Goal: Task Accomplishment & Management: Manage account settings

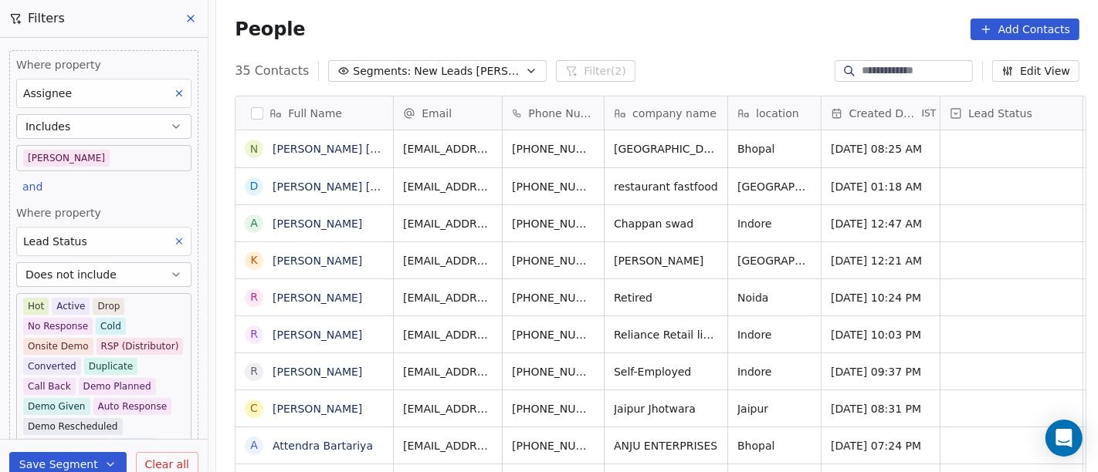
drag, startPoint x: 211, startPoint y: 246, endPoint x: 177, endPoint y: 242, distance: 34.3
drag, startPoint x: 177, startPoint y: 242, endPoint x: 163, endPoint y: 242, distance: 13.9
drag, startPoint x: 163, startPoint y: 242, endPoint x: 705, endPoint y: 14, distance: 588.5
click at [705, 14] on div "People Add Contacts" at bounding box center [656, 29] width 881 height 59
click at [706, 45] on div "People Add Contacts" at bounding box center [656, 29] width 881 height 59
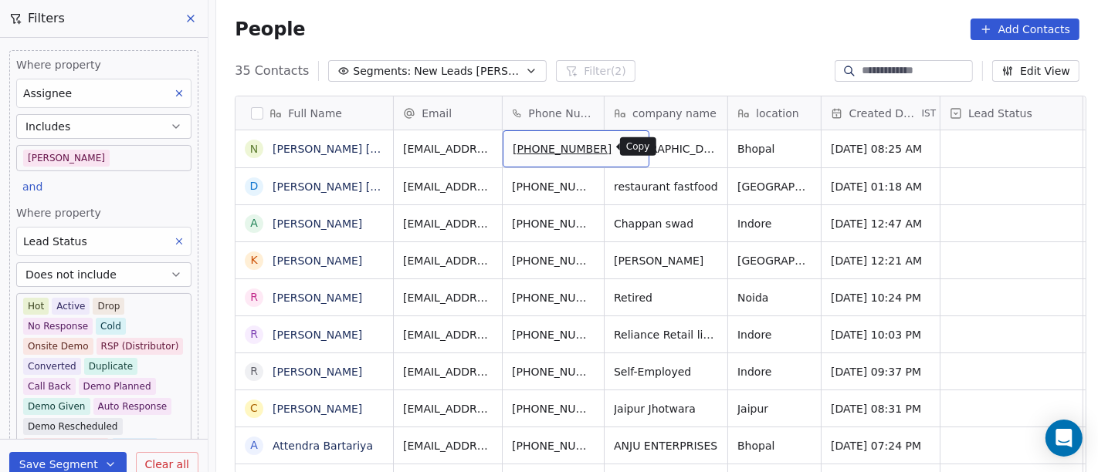
click at [624, 147] on icon "grid" at bounding box center [630, 146] width 12 height 12
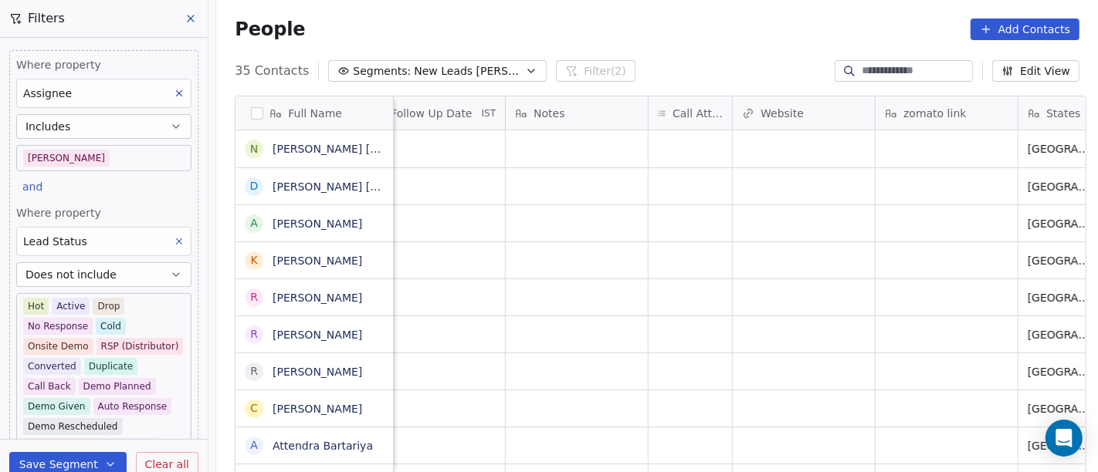
scroll to position [0, 1153]
click at [702, 146] on div "grid" at bounding box center [688, 148] width 83 height 37
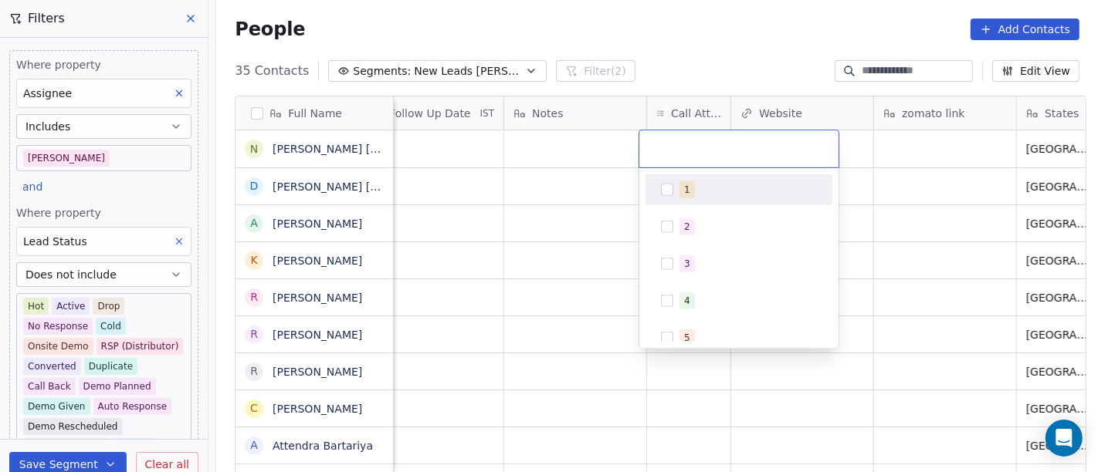
click at [681, 195] on span "1" at bounding box center [686, 189] width 15 height 17
click at [475, 195] on html "On2Cook India Pvt. Ltd. Contacts People Marketing Workflows Campaigns Metrics &…" at bounding box center [549, 236] width 1098 height 472
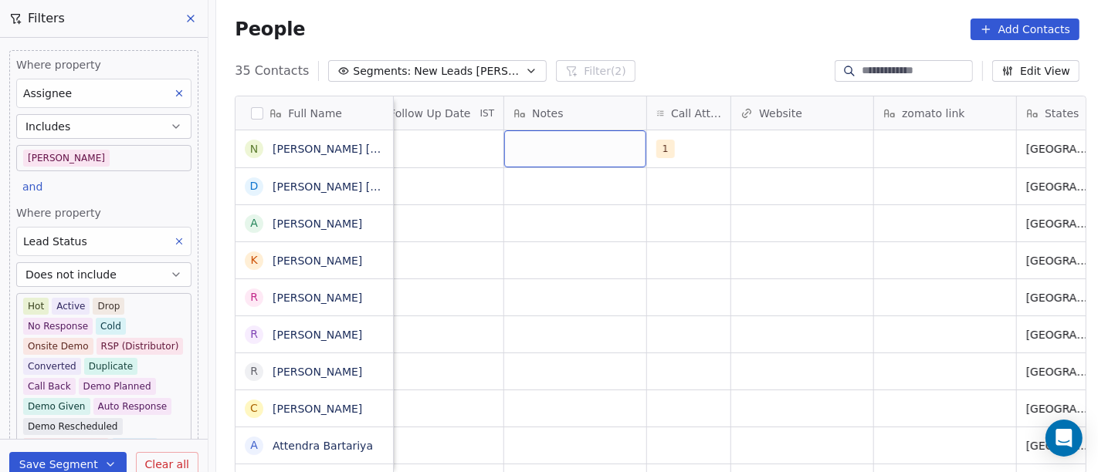
click at [577, 151] on div "grid" at bounding box center [575, 148] width 142 height 37
type textarea "*"
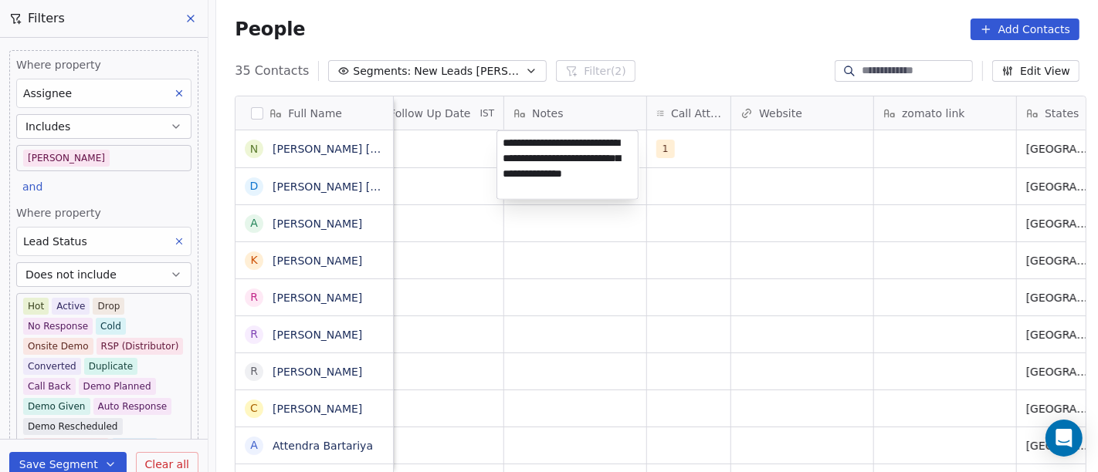
type textarea "**********"
click at [623, 306] on html "On2Cook India Pvt. Ltd. Contacts People Marketing Workflows Campaigns Metrics &…" at bounding box center [549, 236] width 1098 height 472
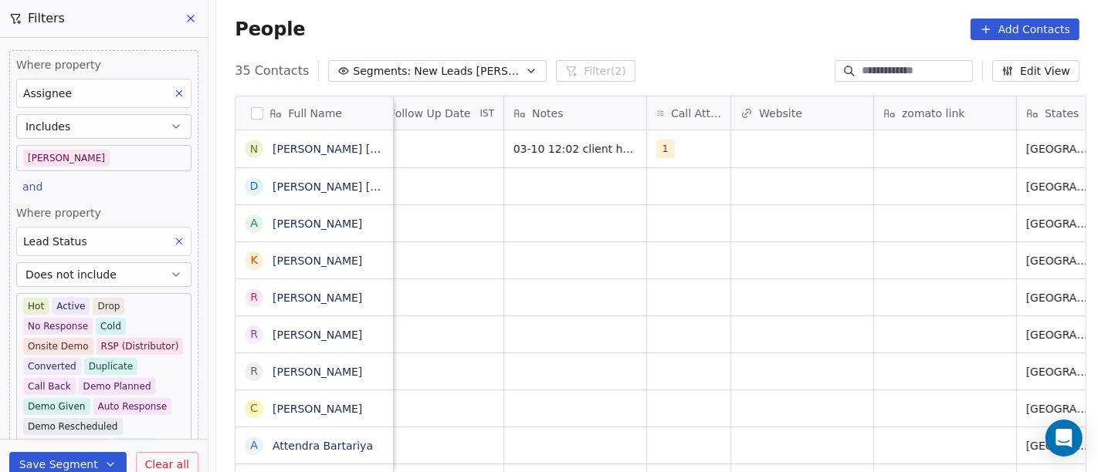
scroll to position [0, 1120]
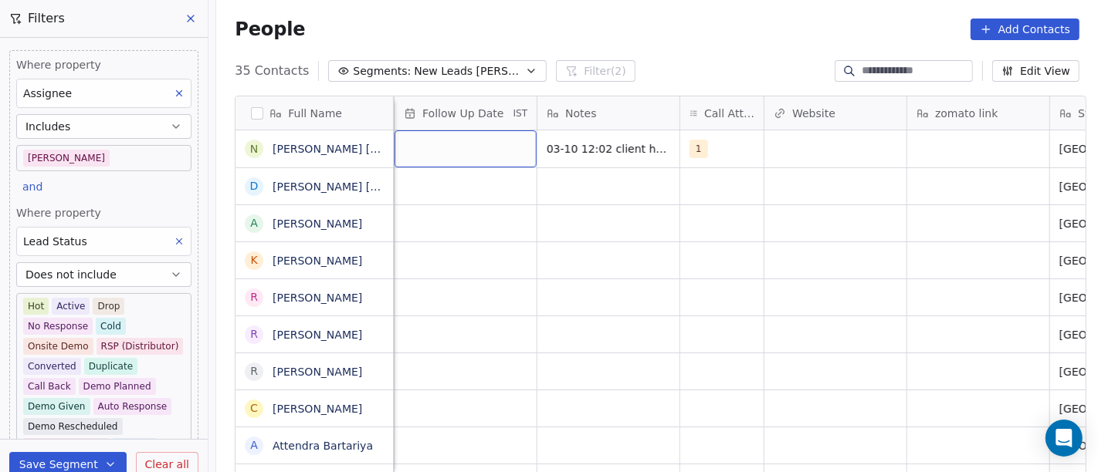
click at [417, 148] on div "grid" at bounding box center [465, 148] width 142 height 37
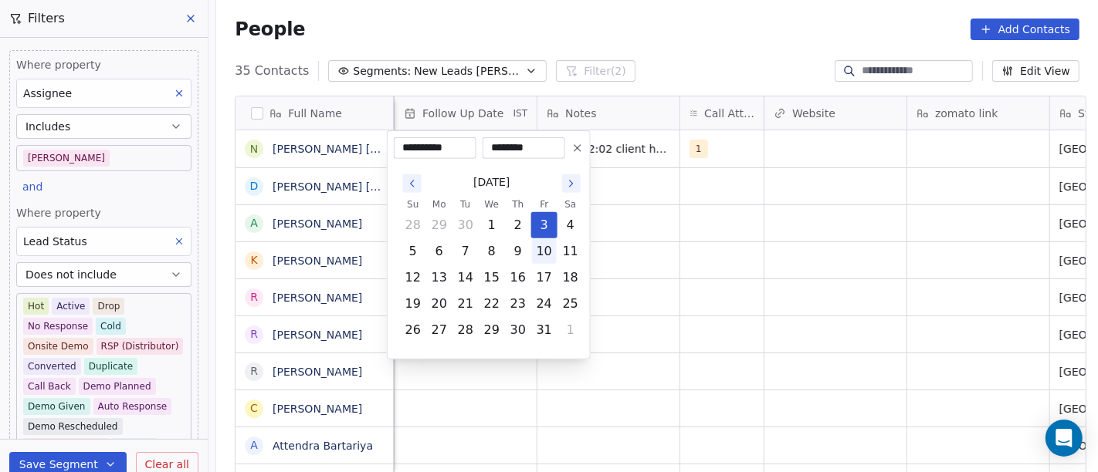
click at [542, 252] on button "10" at bounding box center [544, 251] width 25 height 25
type input "**********"
click at [704, 252] on html "On2Cook India Pvt. Ltd. Contacts People Marketing Workflows Campaigns Metrics &…" at bounding box center [549, 236] width 1098 height 472
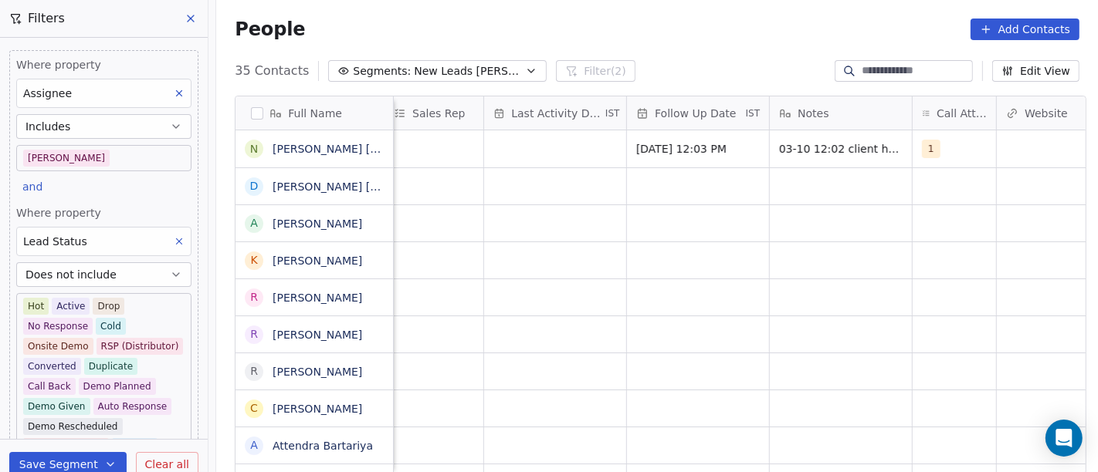
scroll to position [0, 887]
click at [563, 157] on div "grid" at bounding box center [556, 148] width 142 height 37
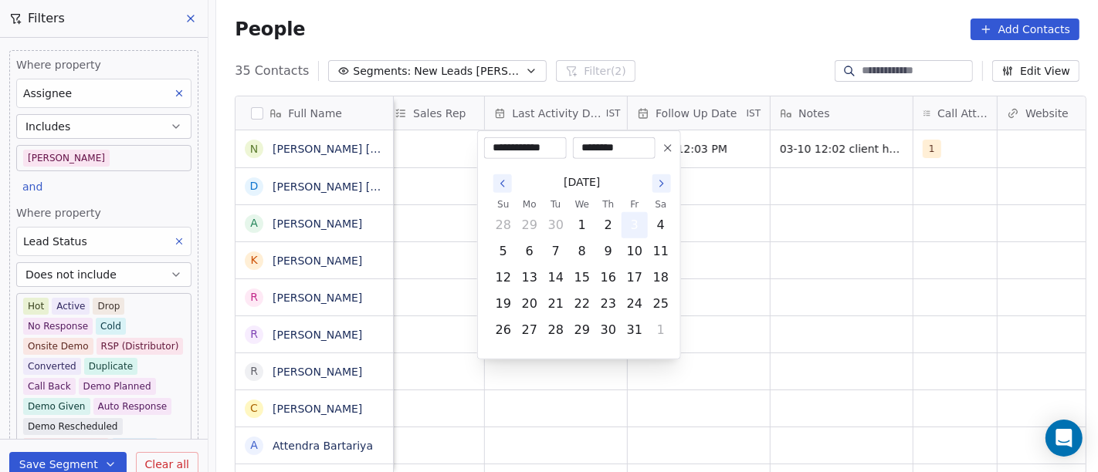
click at [633, 228] on button "3" at bounding box center [634, 225] width 25 height 25
click at [756, 221] on html "On2Cook India Pvt. Ltd. Contacts People Marketing Workflows Campaigns Metrics &…" at bounding box center [549, 236] width 1098 height 472
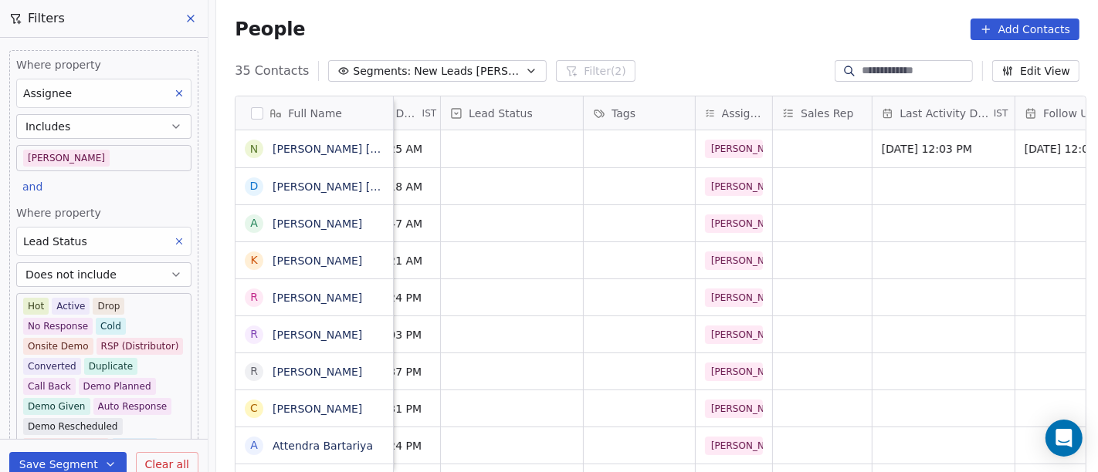
scroll to position [0, 498]
click at [493, 151] on div "grid" at bounding box center [513, 148] width 142 height 37
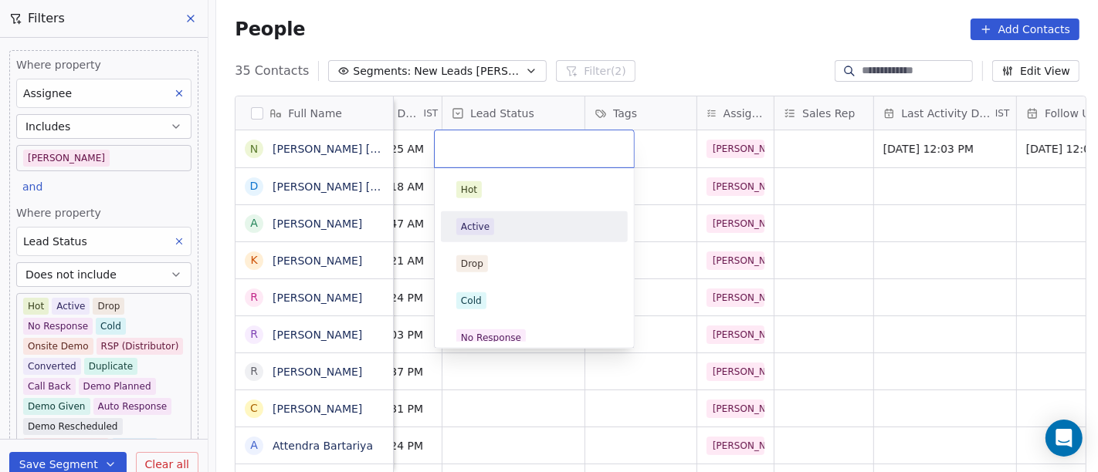
click at [531, 222] on div "Active" at bounding box center [534, 226] width 156 height 17
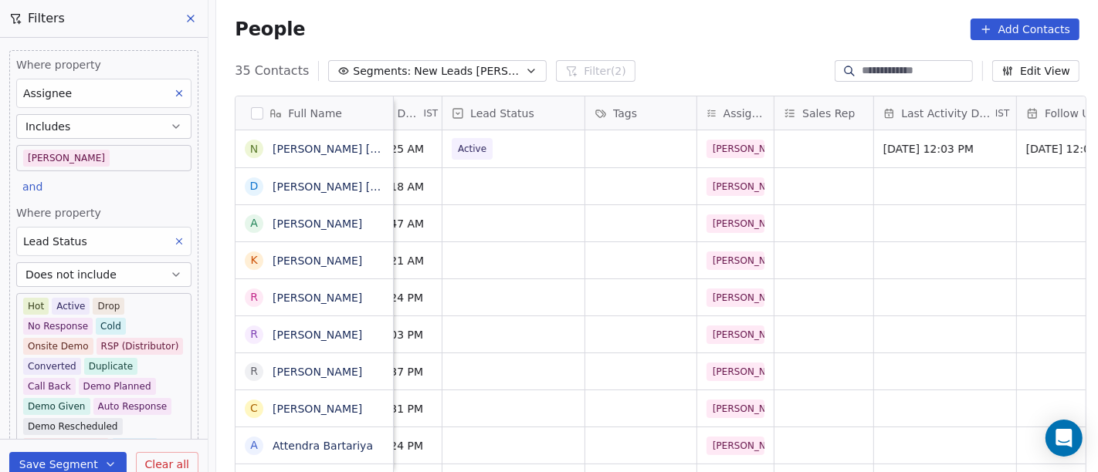
click at [602, 14] on div "People Add Contacts" at bounding box center [656, 29] width 881 height 59
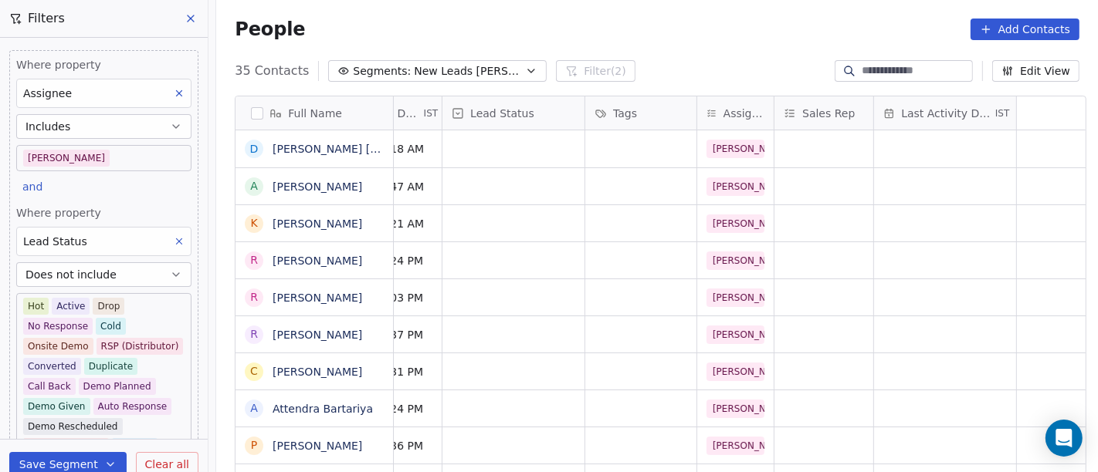
scroll to position [0, 0]
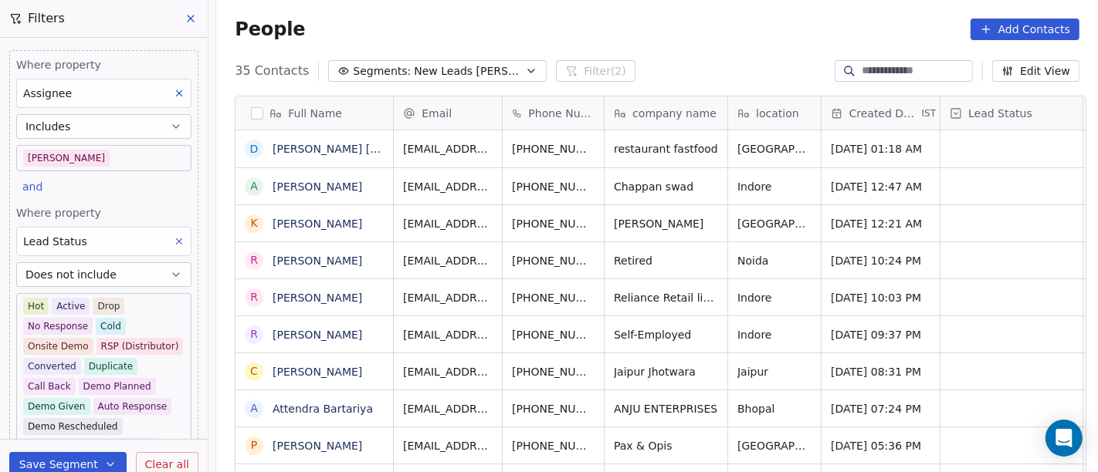
click at [488, 0] on div "People Add Contacts" at bounding box center [656, 29] width 881 height 59
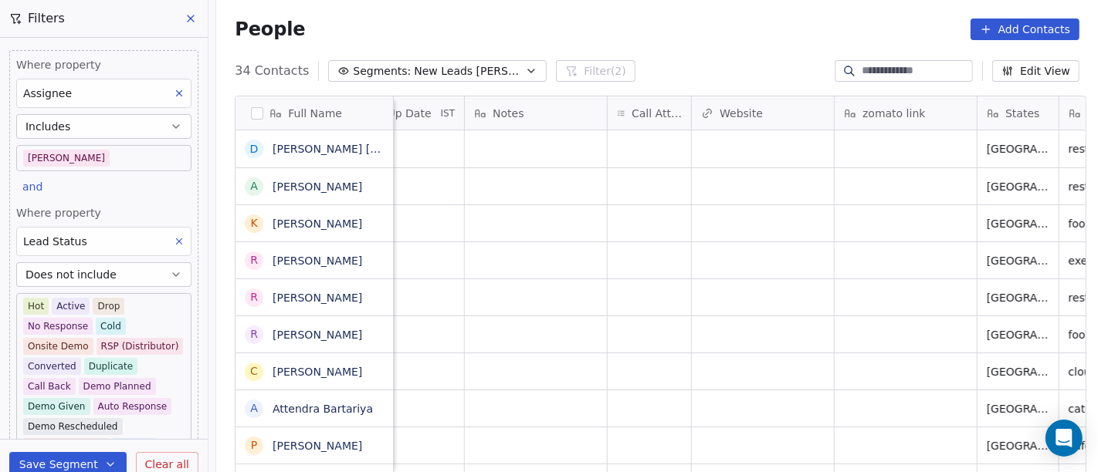
scroll to position [0, 1303]
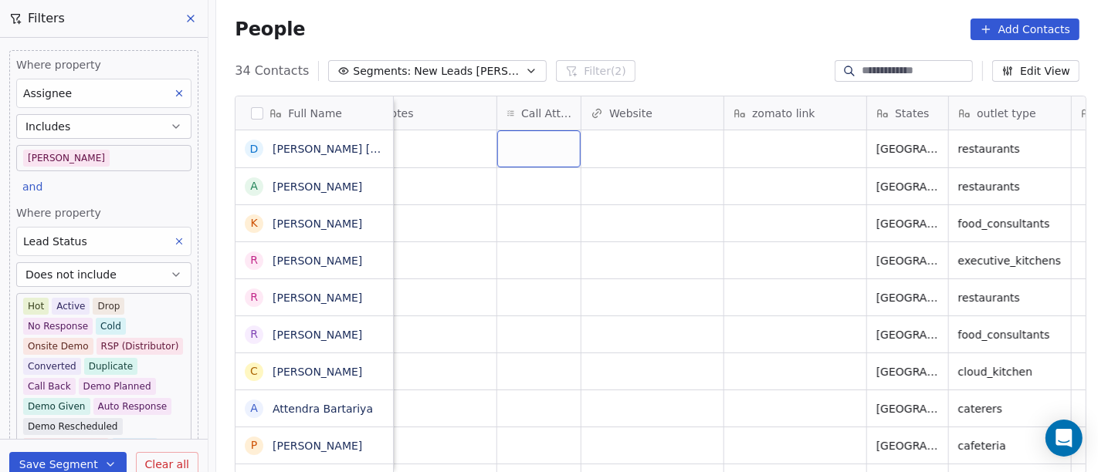
click at [550, 154] on div "grid" at bounding box center [538, 148] width 83 height 37
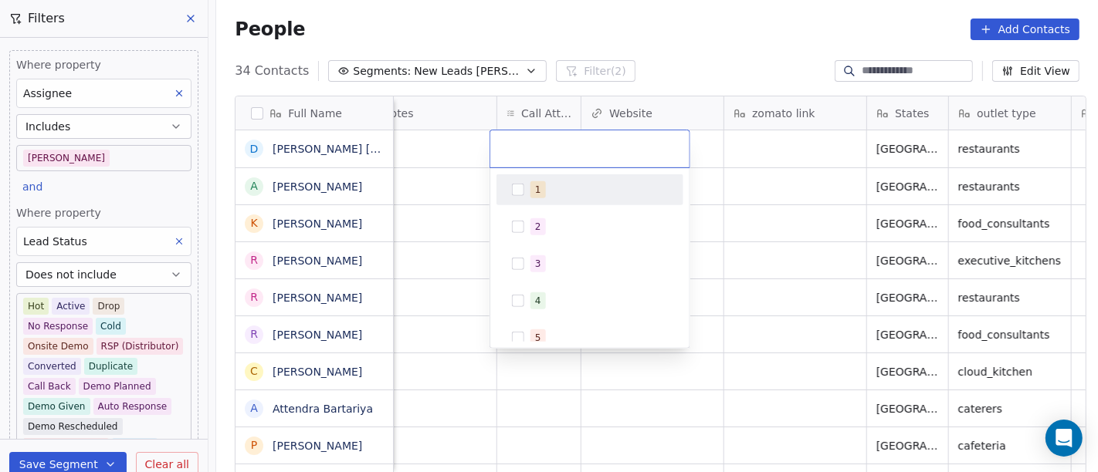
click at [549, 188] on div "1" at bounding box center [598, 189] width 137 height 17
click at [733, 177] on html "On2Cook India Pvt. Ltd. Contacts People Marketing Workflows Campaigns Metrics &…" at bounding box center [549, 236] width 1098 height 472
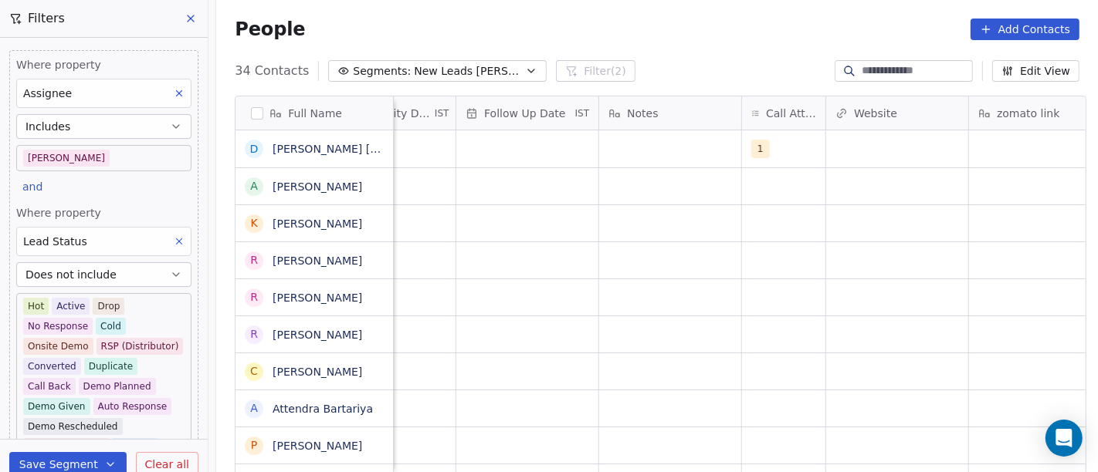
scroll to position [0, 1054]
click at [685, 148] on div "grid" at bounding box center [674, 148] width 142 height 37
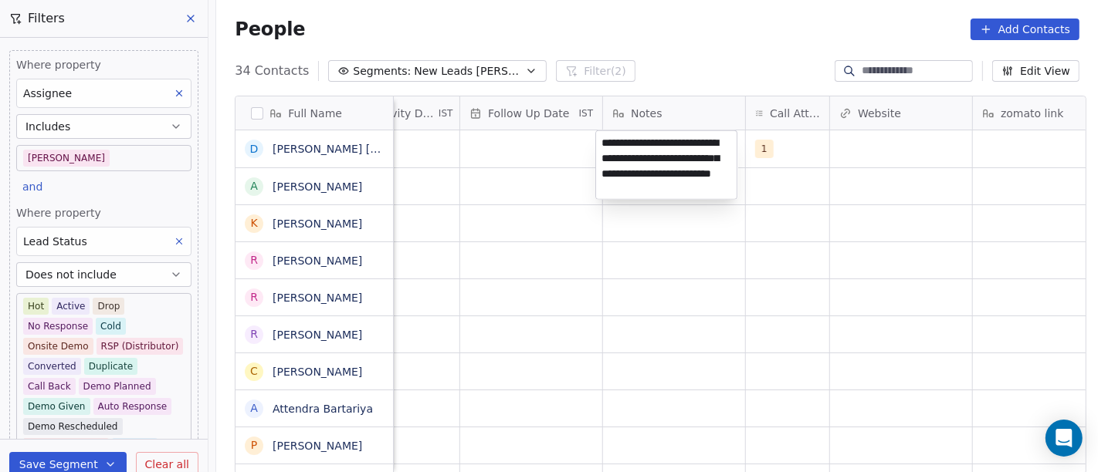
type textarea "**********"
click at [557, 279] on html "On2Cook India Pvt. Ltd. Contacts People Marketing Workflows Campaigns Metrics &…" at bounding box center [549, 236] width 1098 height 472
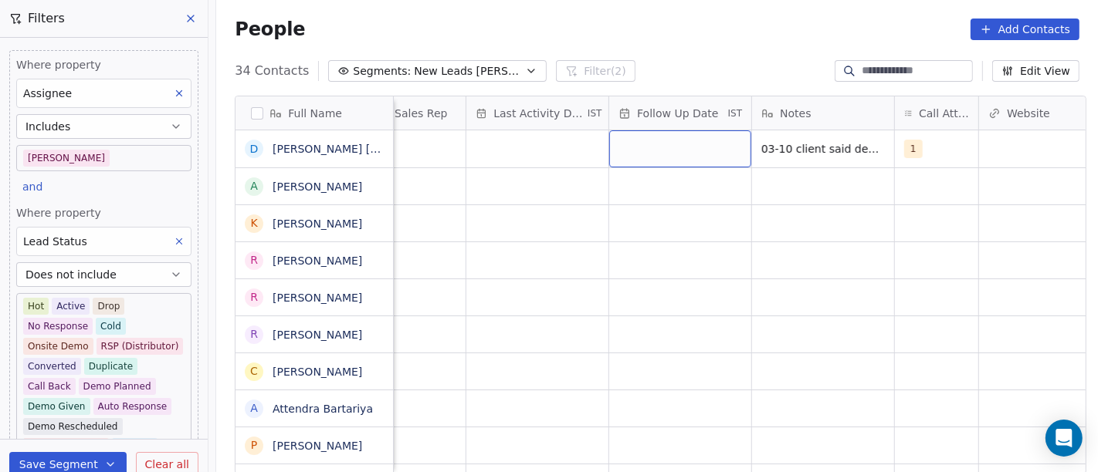
scroll to position [0, 905]
click at [516, 145] on div "grid" at bounding box center [538, 148] width 142 height 37
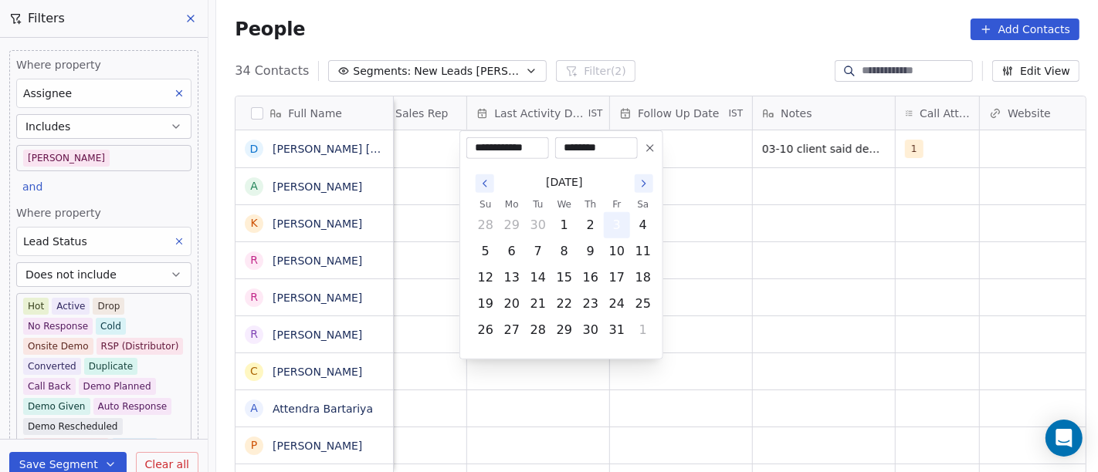
click at [611, 228] on button "3" at bounding box center [616, 225] width 25 height 25
click at [846, 217] on html "On2Cook India Pvt. Ltd. Contacts People Marketing Workflows Campaigns Metrics &…" at bounding box center [549, 236] width 1098 height 472
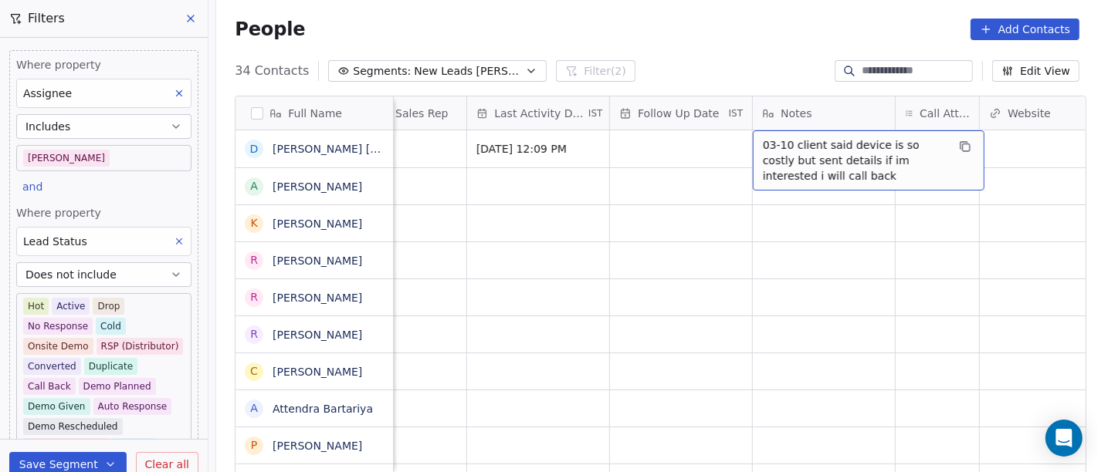
click at [784, 153] on span "03-10 client said device is so costly but sent details if im interested i will …" at bounding box center [855, 160] width 184 height 46
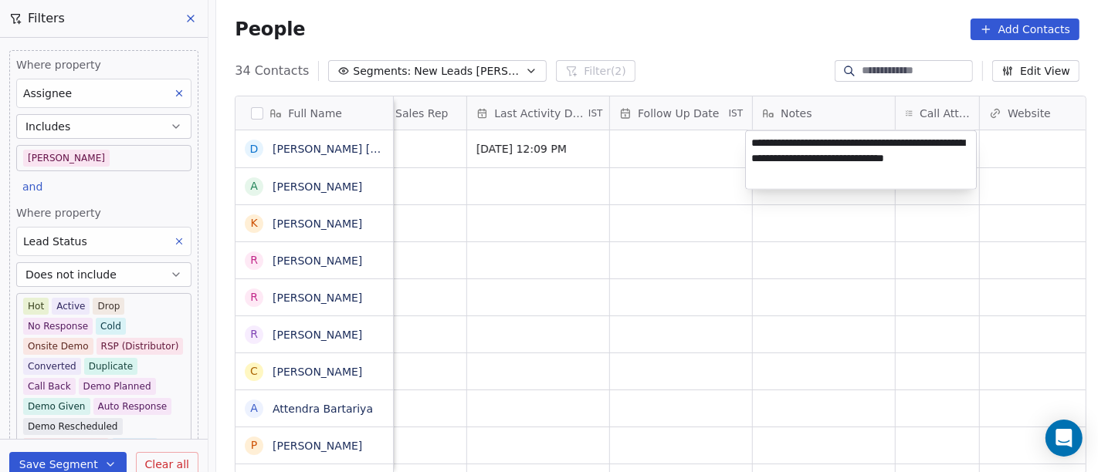
click at [784, 144] on textarea "**********" at bounding box center [861, 160] width 230 height 58
type textarea "**********"
click at [557, 266] on html "On2Cook India Pvt. Ltd. Contacts People Marketing Workflows Campaigns Metrics &…" at bounding box center [549, 236] width 1098 height 472
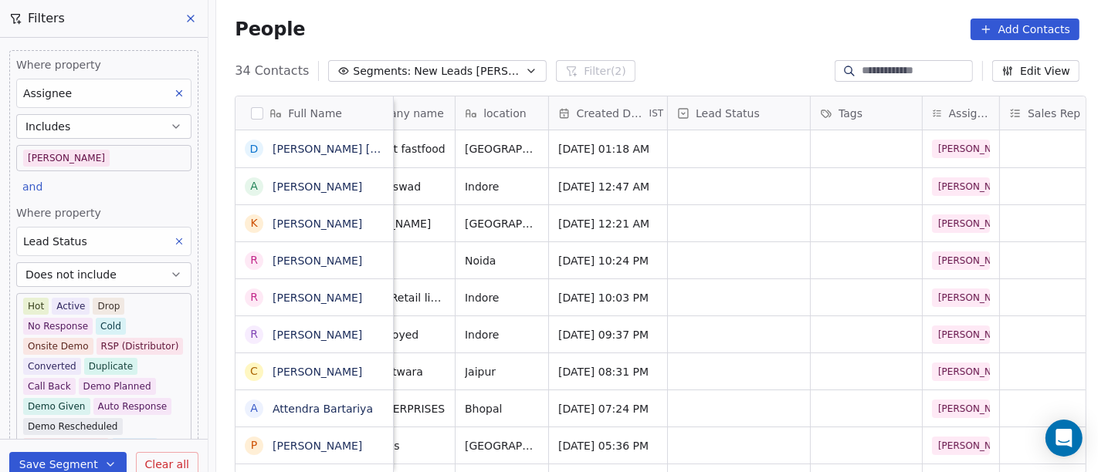
scroll to position [0, 0]
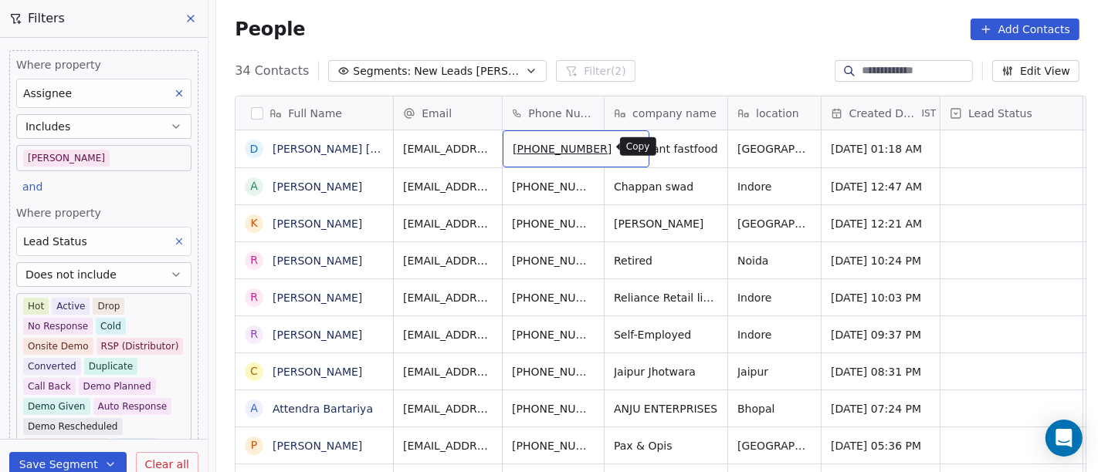
click at [624, 140] on icon "grid" at bounding box center [630, 146] width 12 height 12
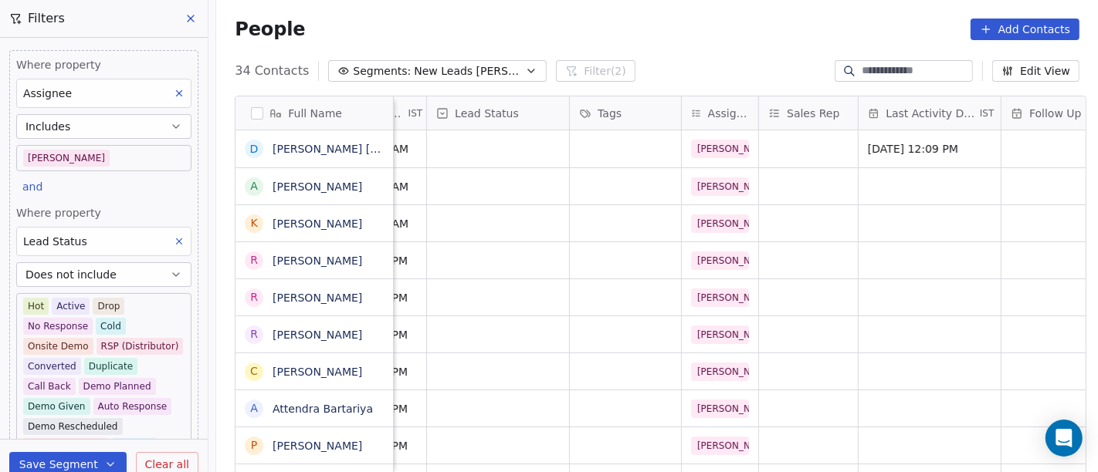
scroll to position [0, 506]
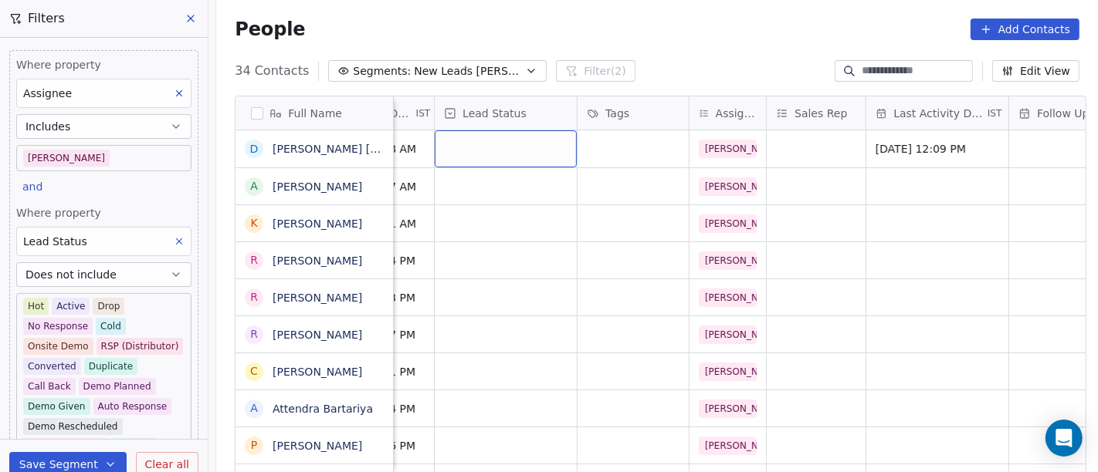
click at [472, 144] on div "grid" at bounding box center [506, 148] width 142 height 37
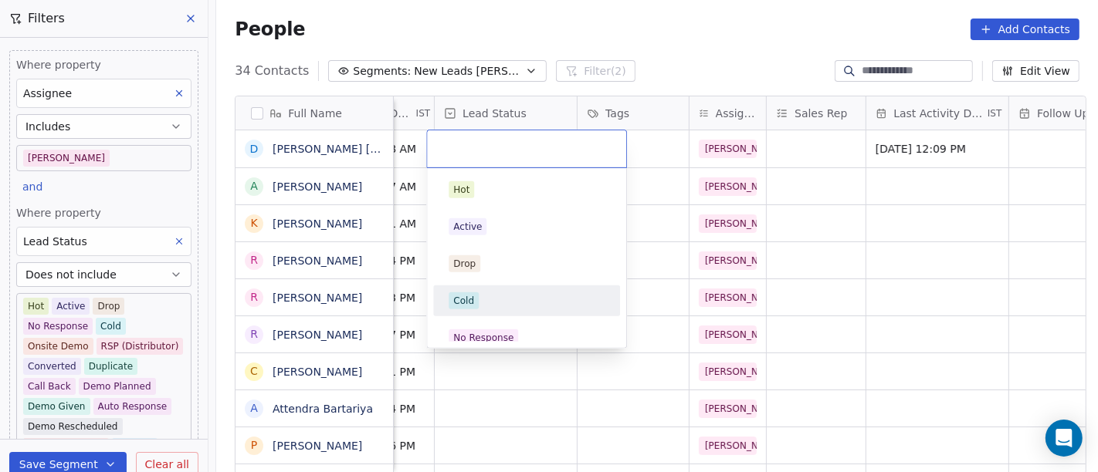
click at [506, 289] on div "Cold" at bounding box center [526, 301] width 174 height 25
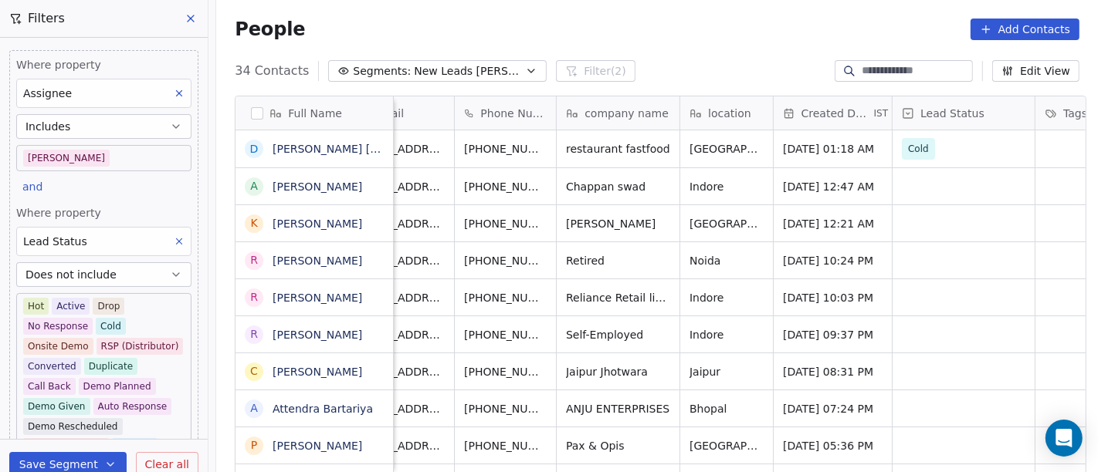
scroll to position [0, 0]
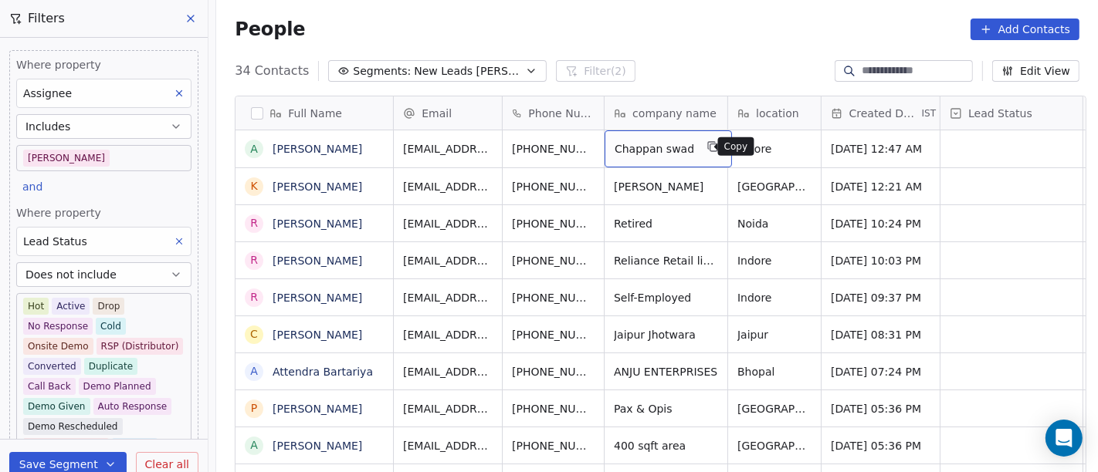
click at [706, 147] on icon "grid" at bounding box center [712, 146] width 12 height 12
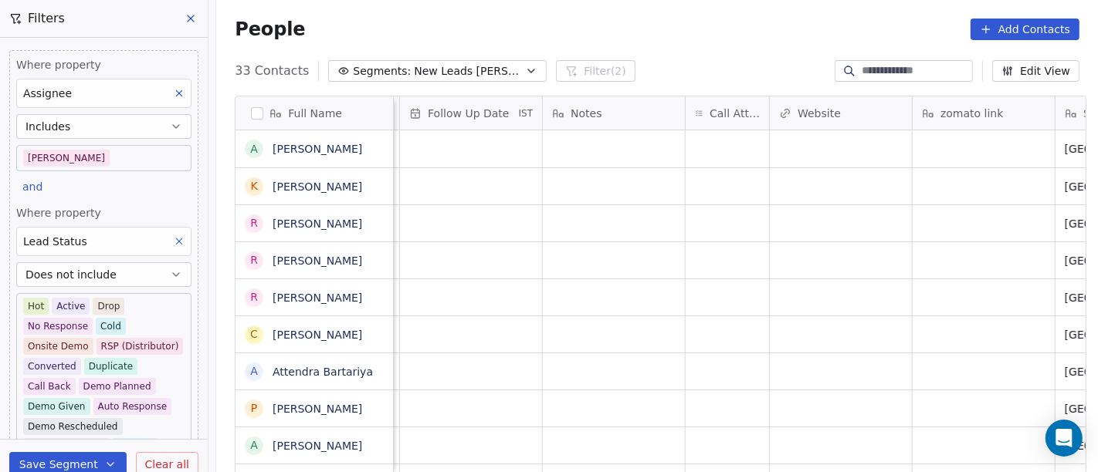
scroll to position [0, 1114]
click at [936, 158] on div "grid" at bounding box center [984, 148] width 142 height 37
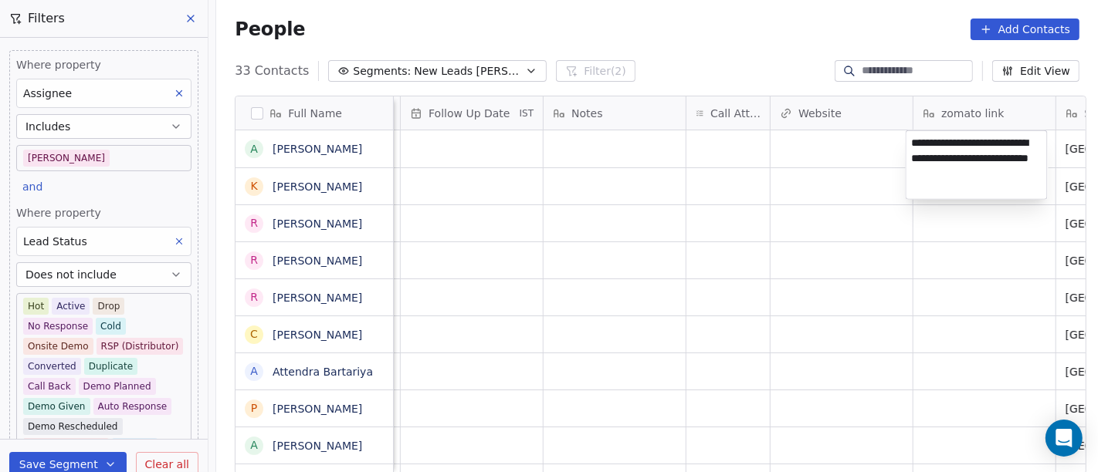
type textarea "**********"
click at [832, 144] on html "On2Cook India Pvt. Ltd. Contacts People Marketing Workflows Campaigns Metrics &…" at bounding box center [549, 236] width 1098 height 472
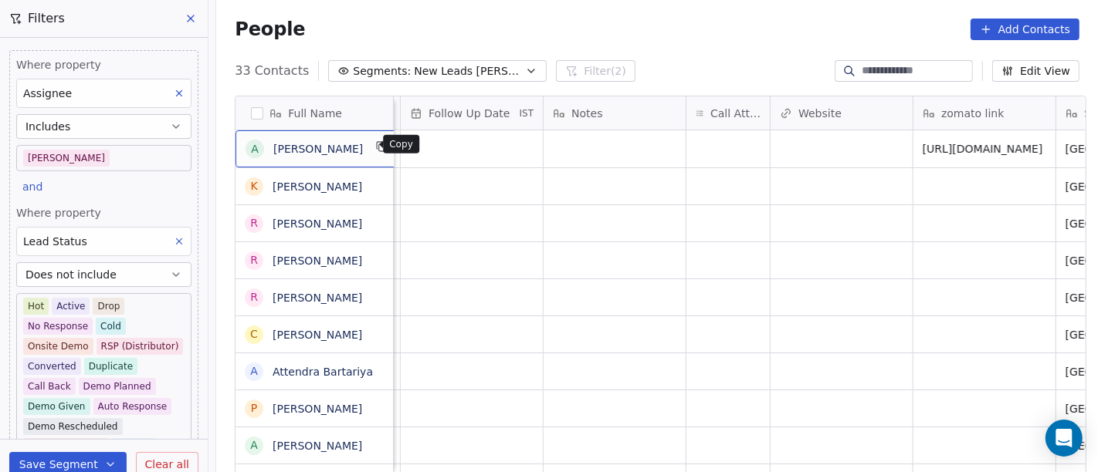
scroll to position [2, 0]
click at [376, 140] on icon "grid" at bounding box center [382, 145] width 12 height 12
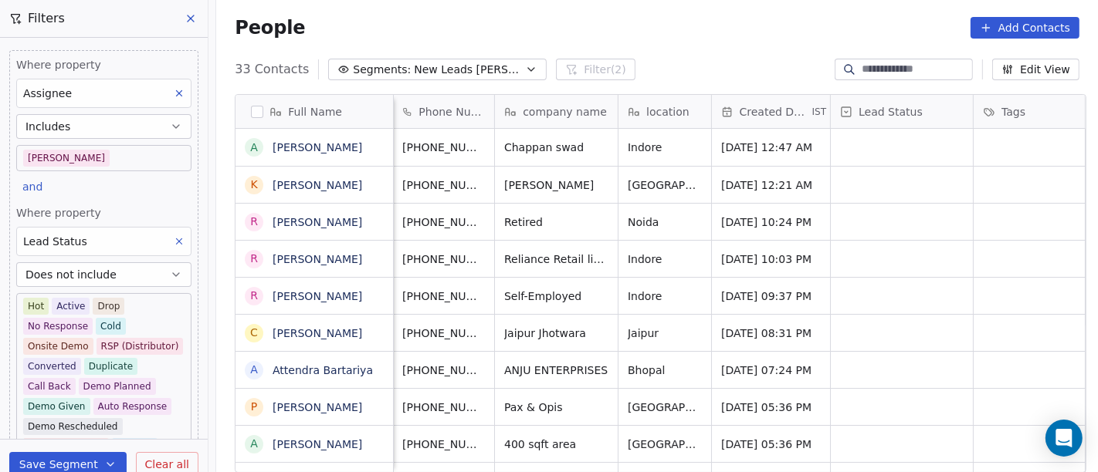
scroll to position [0, 0]
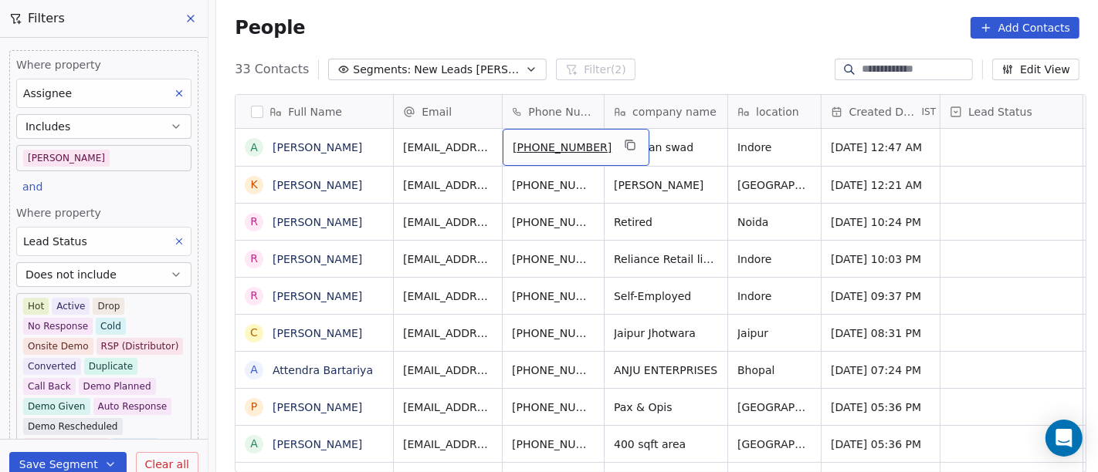
click at [575, 144] on span "[PHONE_NUMBER]" at bounding box center [562, 147] width 99 height 15
drag, startPoint x: 524, startPoint y: 145, endPoint x: 633, endPoint y: 146, distance: 108.8
click at [633, 146] on html "On2Cook India Pvt. Ltd. Contacts People Marketing Workflows Campaigns Metrics &…" at bounding box center [549, 236] width 1098 height 472
click at [624, 61] on html "On2Cook India Pvt. Ltd. Contacts People Marketing Workflows Campaigns Metrics &…" at bounding box center [549, 236] width 1098 height 472
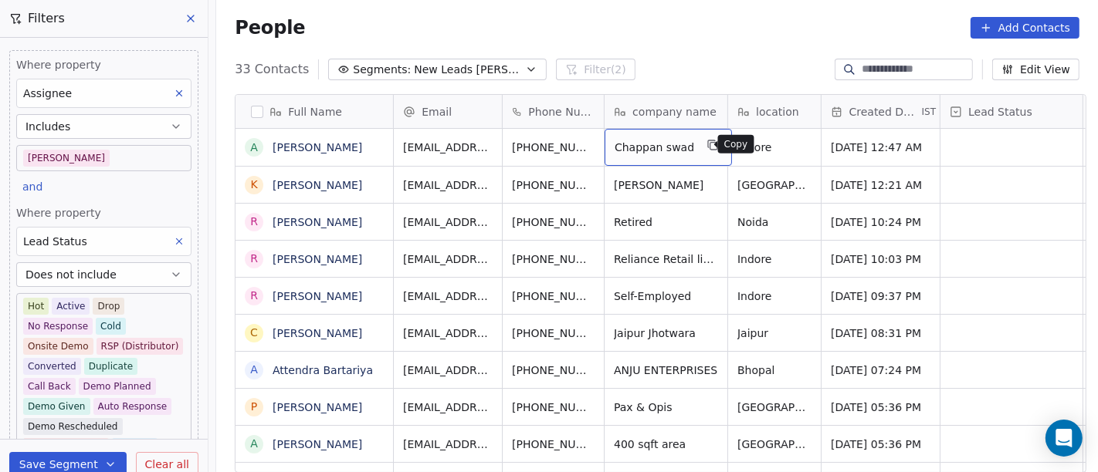
click at [710, 146] on icon "grid" at bounding box center [713, 146] width 7 height 7
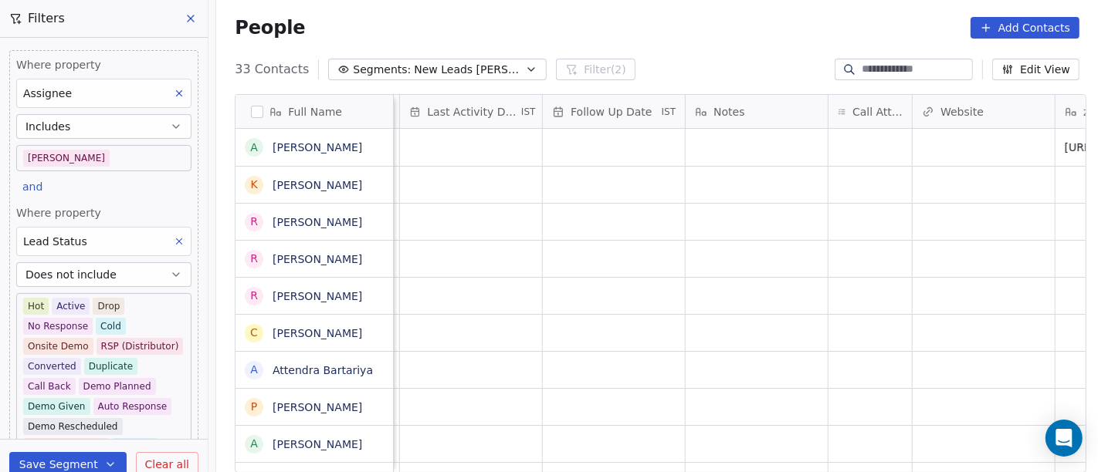
scroll to position [0, 1105]
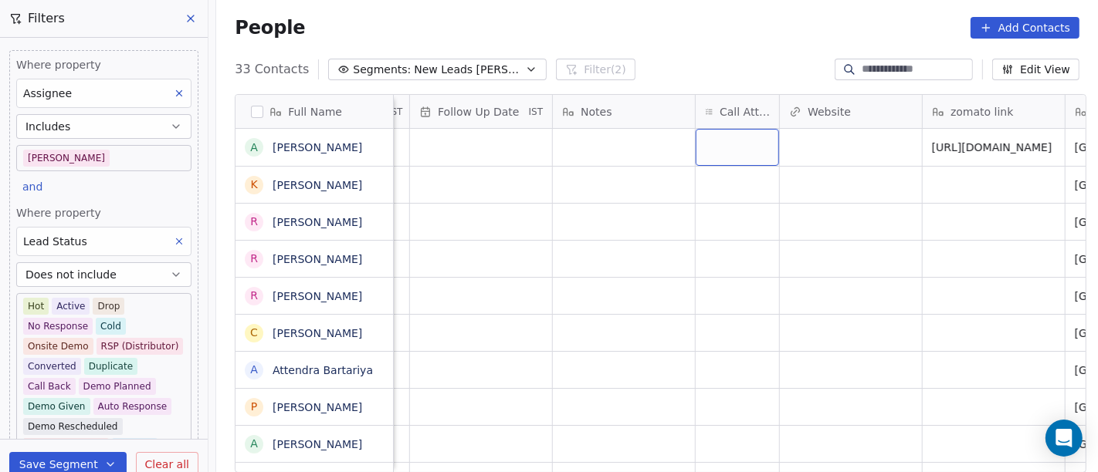
click at [716, 147] on div "grid" at bounding box center [736, 147] width 83 height 37
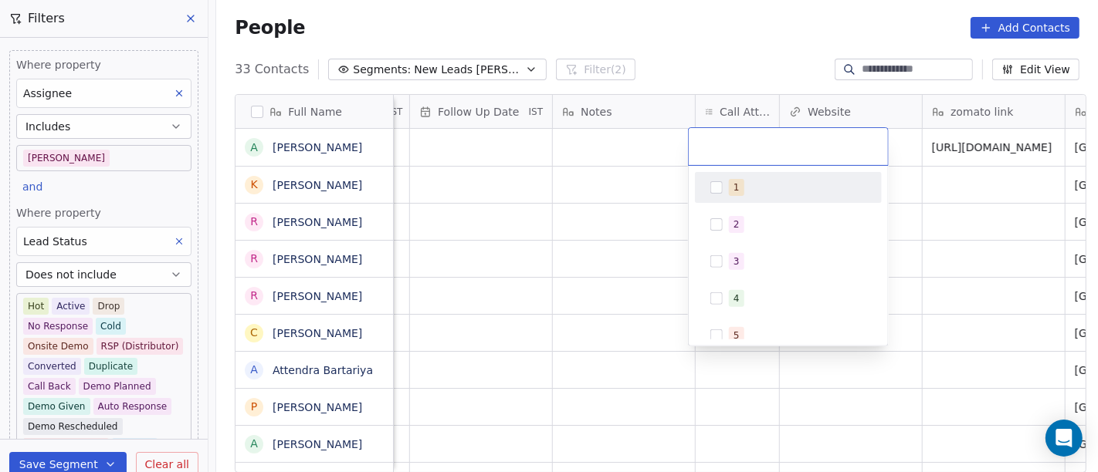
click at [747, 183] on div "1" at bounding box center [797, 187] width 137 height 17
click at [604, 197] on html "On2Cook India Pvt. Ltd. Contacts People Marketing Workflows Campaigns Metrics &…" at bounding box center [549, 236] width 1098 height 472
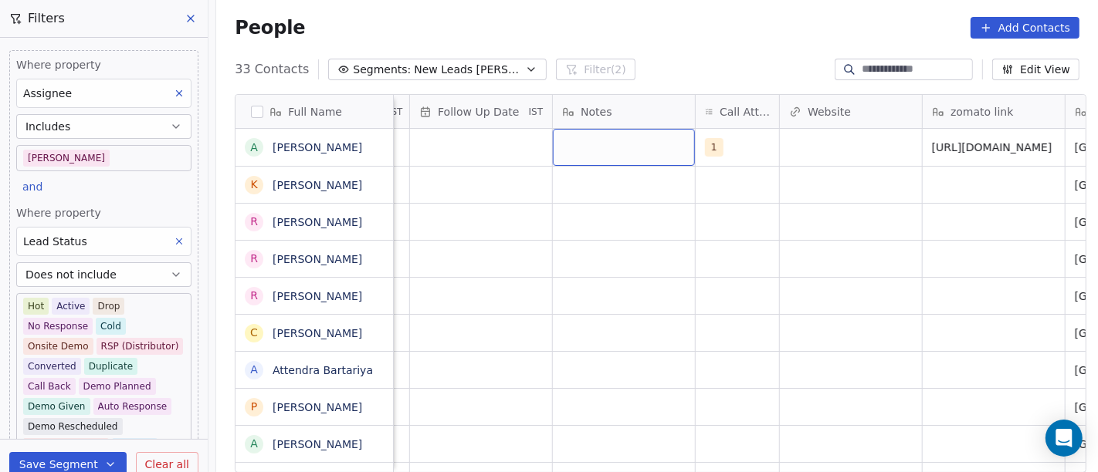
click at [630, 148] on div "grid" at bounding box center [624, 147] width 142 height 37
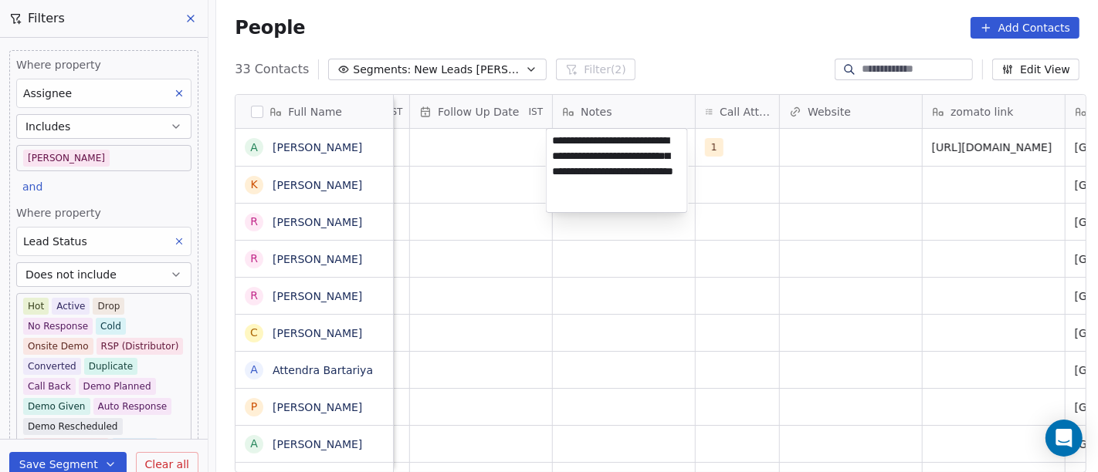
click at [636, 190] on textarea "**********" at bounding box center [616, 170] width 140 height 83
drag, startPoint x: 621, startPoint y: 202, endPoint x: 576, endPoint y: 169, distance: 56.4
click at [576, 169] on textarea "**********" at bounding box center [616, 170] width 140 height 83
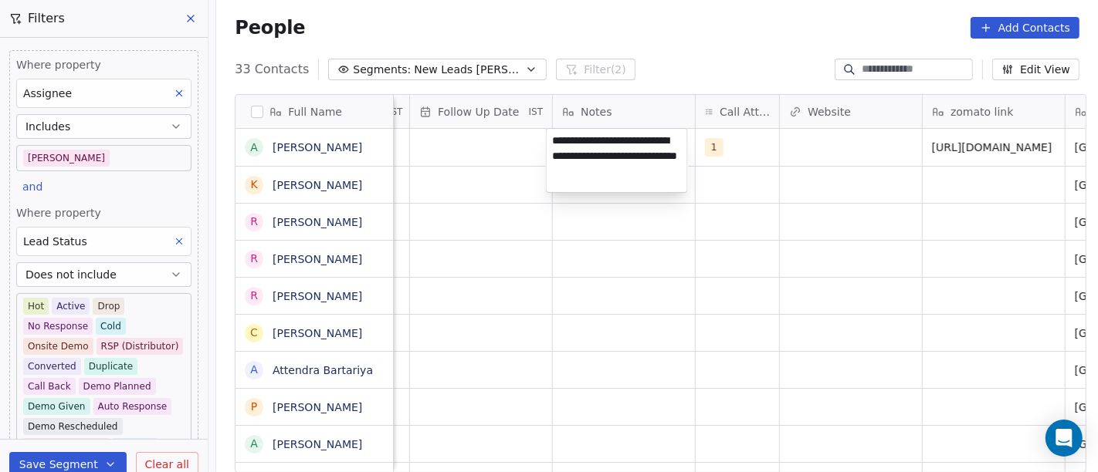
type textarea "**********"
click at [638, 283] on html "On2Cook India Pvt. Ltd. Contacts People Marketing Workflows Campaigns Metrics &…" at bounding box center [549, 236] width 1098 height 472
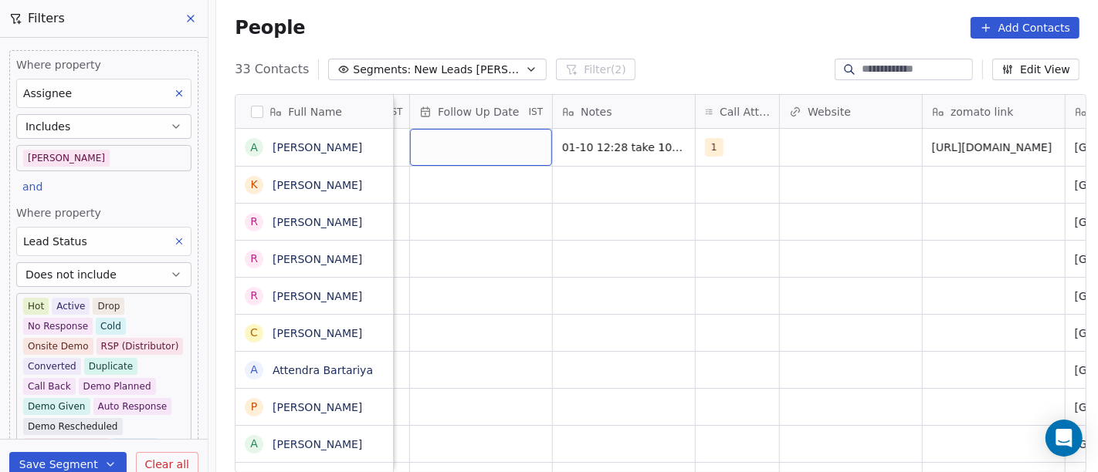
click at [466, 154] on div "grid" at bounding box center [481, 147] width 142 height 37
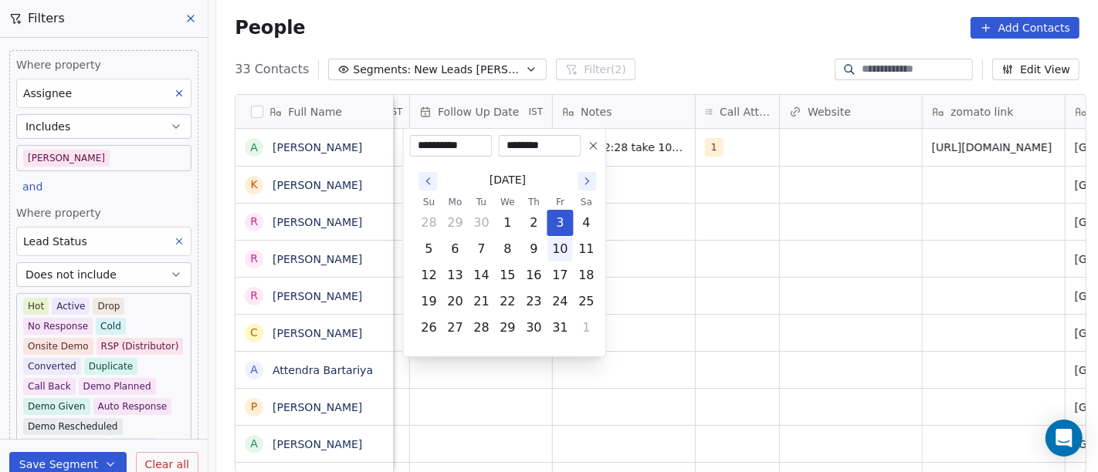
click at [553, 251] on button "10" at bounding box center [559, 249] width 25 height 25
type input "**********"
click at [705, 239] on html "On2Cook India Pvt. Ltd. Contacts People Marketing Workflows Campaigns Metrics &…" at bounding box center [549, 236] width 1098 height 472
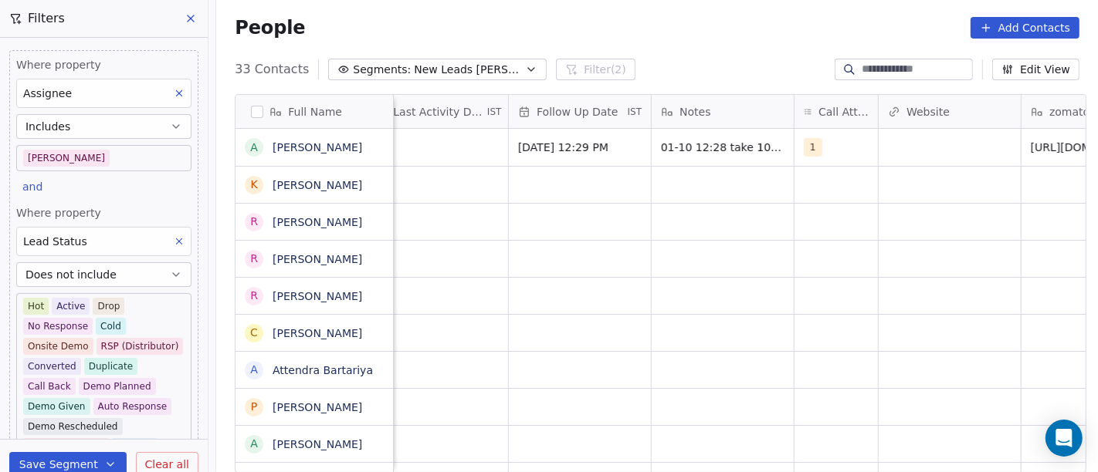
scroll to position [0, 835]
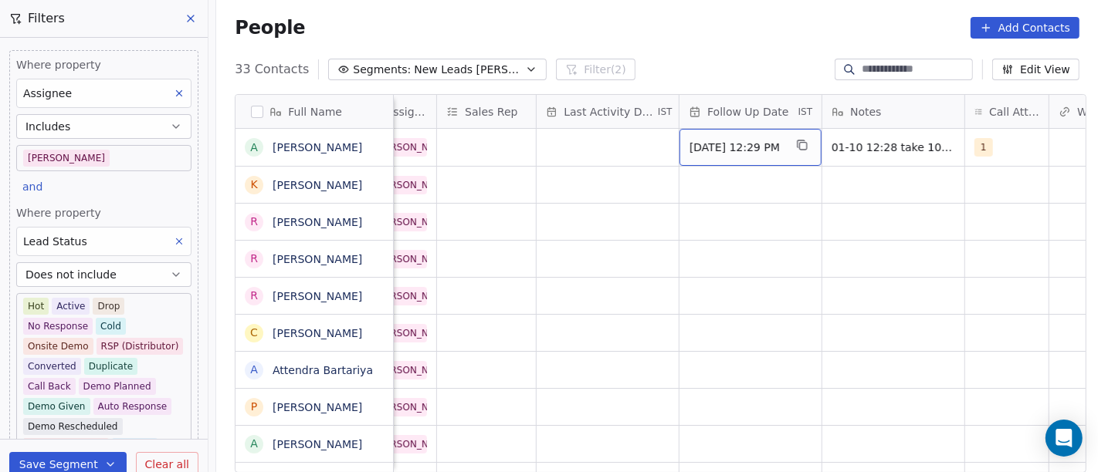
click at [689, 152] on span "Oct 10, 2025 12:29 PM" at bounding box center [736, 147] width 94 height 15
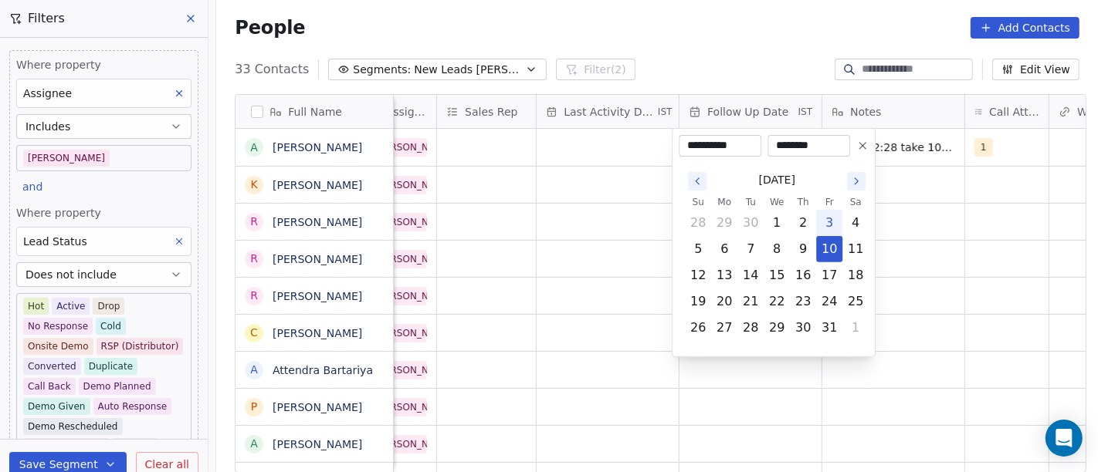
click at [827, 225] on button "3" at bounding box center [829, 223] width 25 height 25
type input "**********"
click at [941, 225] on html "On2Cook India Pvt. Ltd. Contacts People Marketing Workflows Campaigns Metrics &…" at bounding box center [549, 236] width 1098 height 472
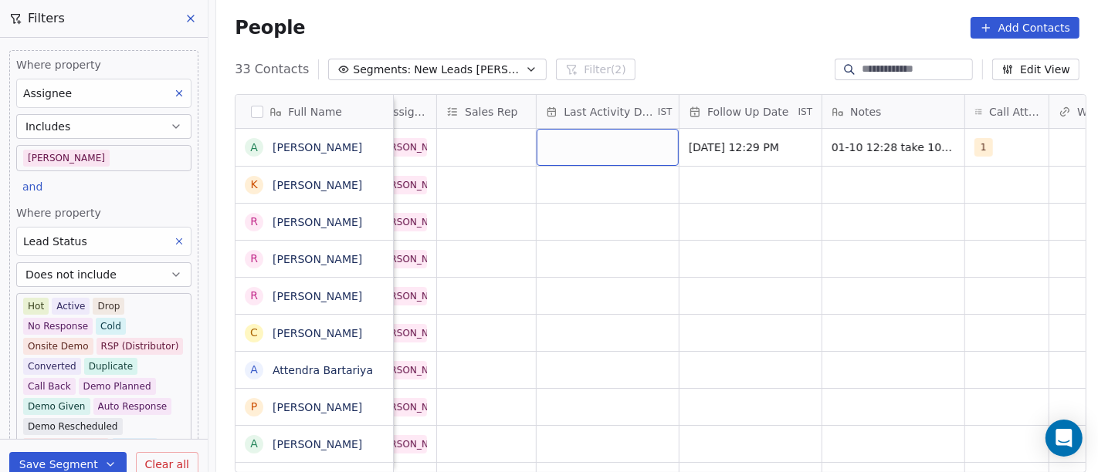
click at [593, 151] on div "grid" at bounding box center [607, 147] width 142 height 37
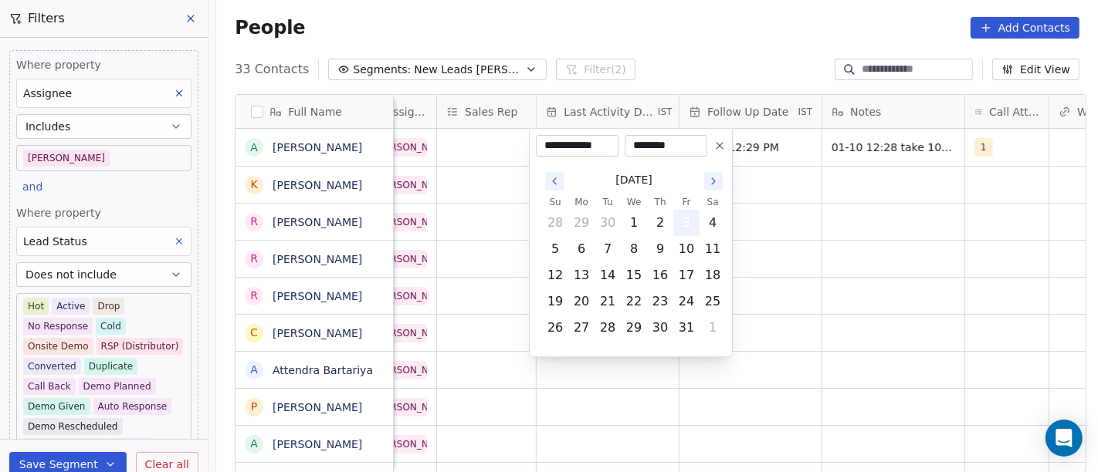
click at [690, 225] on button "3" at bounding box center [686, 223] width 25 height 25
click at [937, 225] on html "On2Cook India Pvt. Ltd. Contacts People Marketing Workflows Campaigns Metrics &…" at bounding box center [549, 236] width 1098 height 472
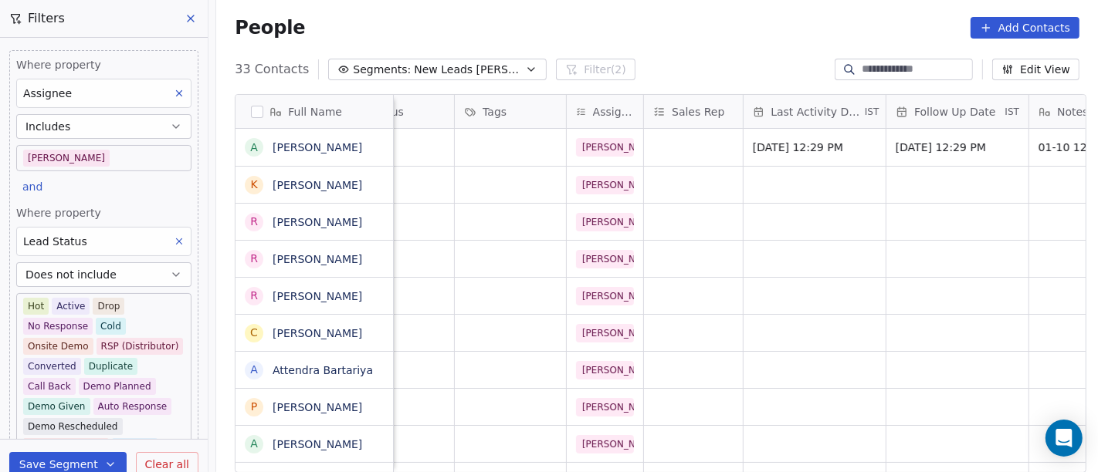
scroll to position [0, 617]
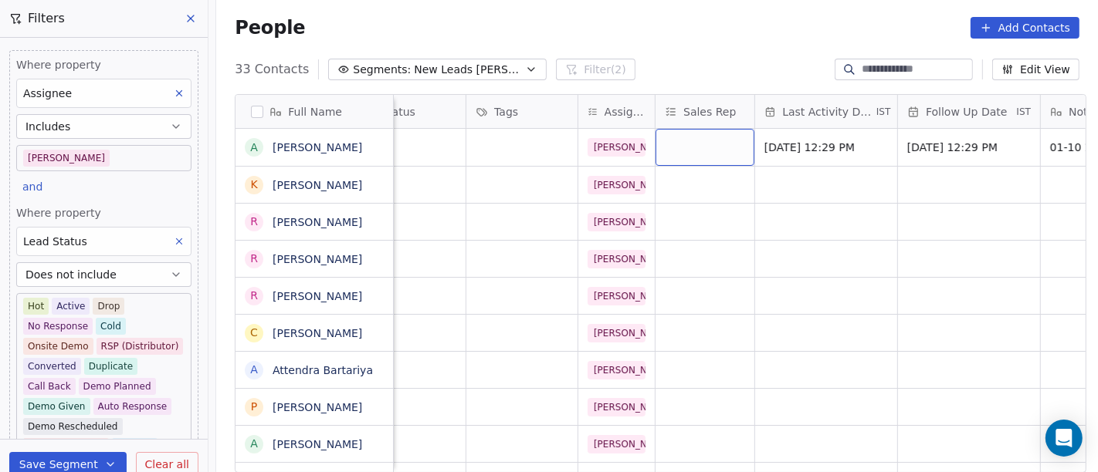
click at [682, 142] on div "grid" at bounding box center [704, 147] width 99 height 37
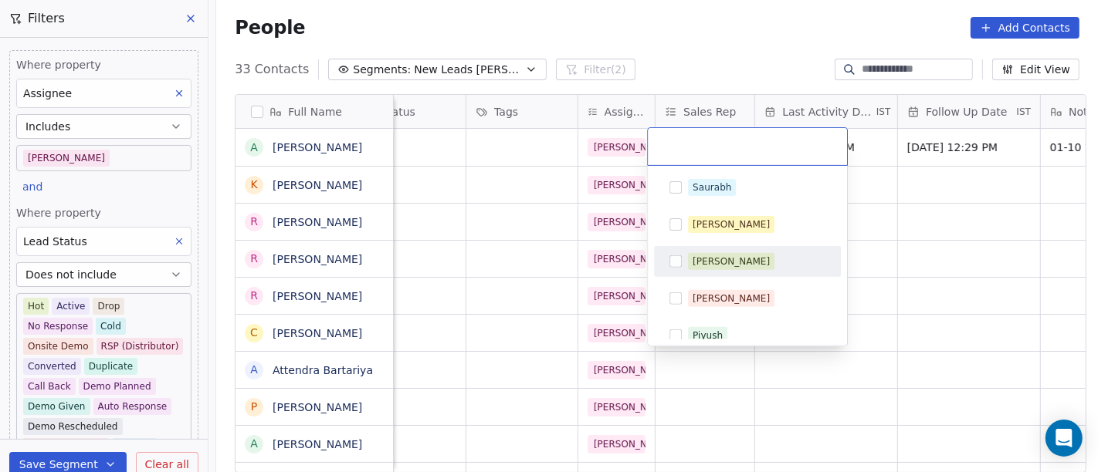
click at [706, 268] on span "Anmol" at bounding box center [731, 261] width 86 height 17
click at [888, 251] on html "On2Cook India Pvt. Ltd. Contacts People Marketing Workflows Campaigns Metrics &…" at bounding box center [549, 236] width 1098 height 472
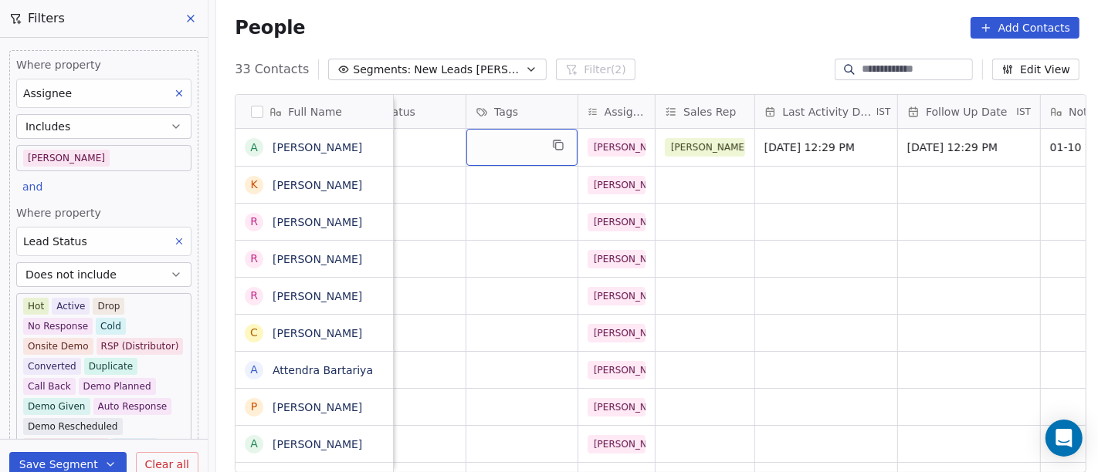
click at [536, 145] on div "grid" at bounding box center [521, 147] width 111 height 37
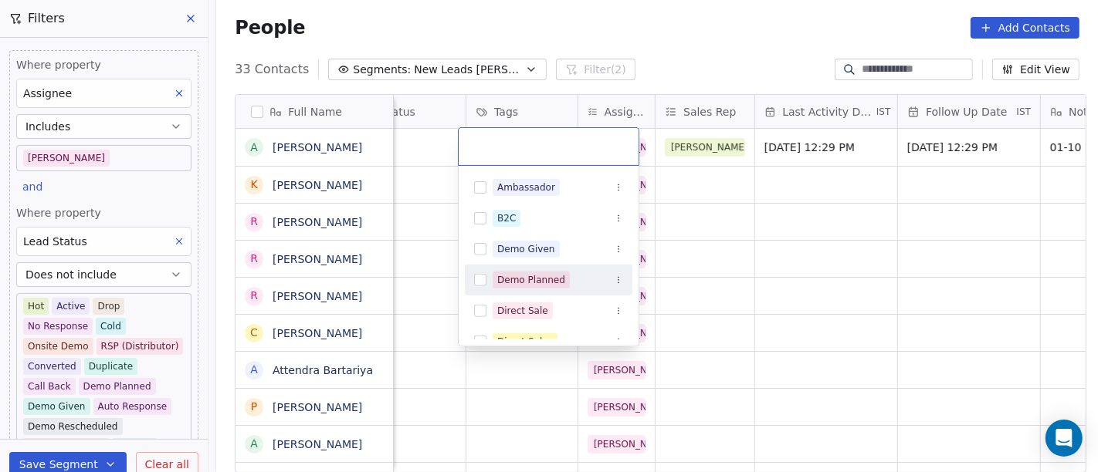
click at [519, 279] on div "Demo Planned" at bounding box center [531, 280] width 68 height 14
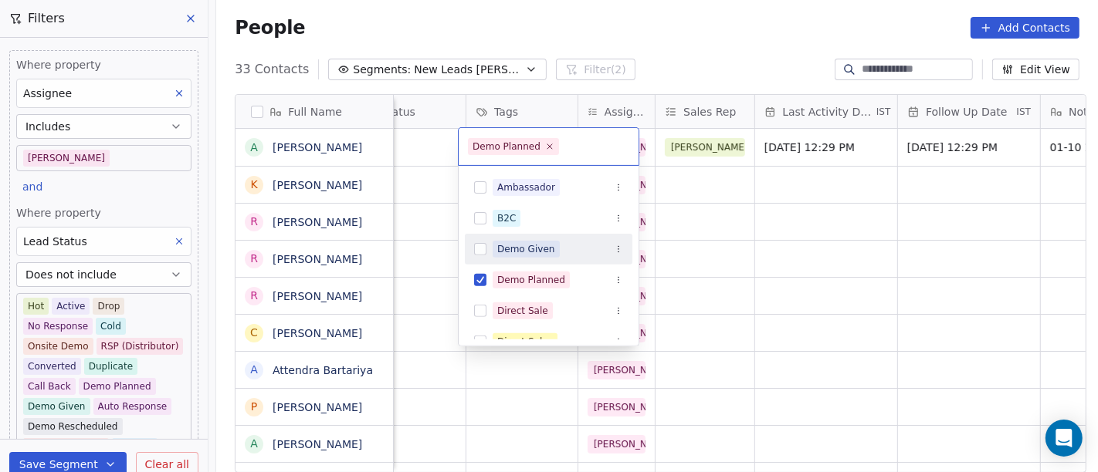
click at [784, 241] on html "On2Cook India Pvt. Ltd. Contacts People Marketing Workflows Campaigns Metrics &…" at bounding box center [549, 236] width 1098 height 472
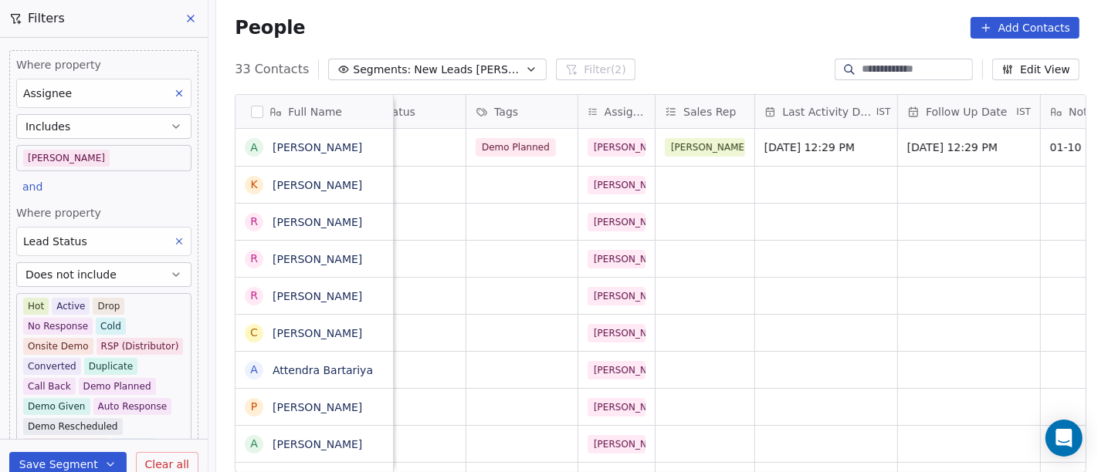
scroll to position [0, 546]
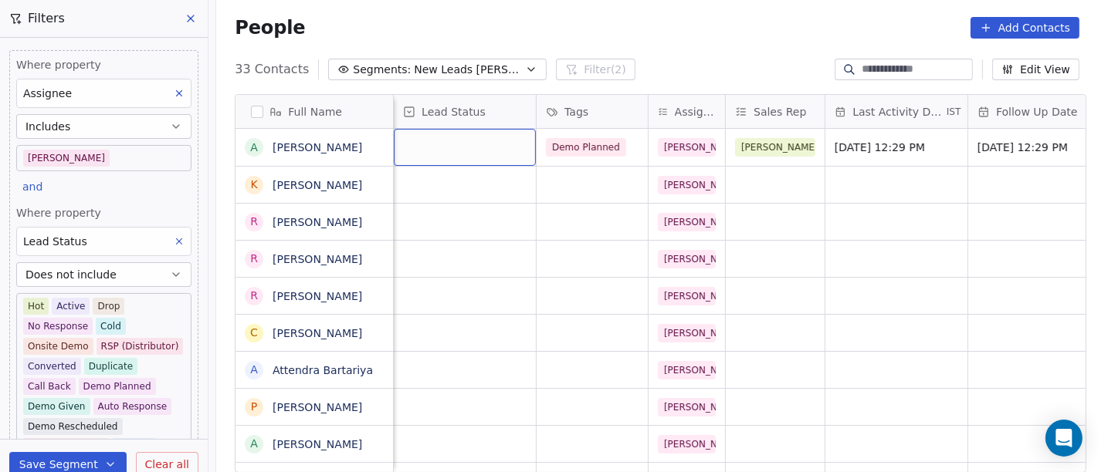
click at [398, 134] on div "grid" at bounding box center [465, 147] width 142 height 37
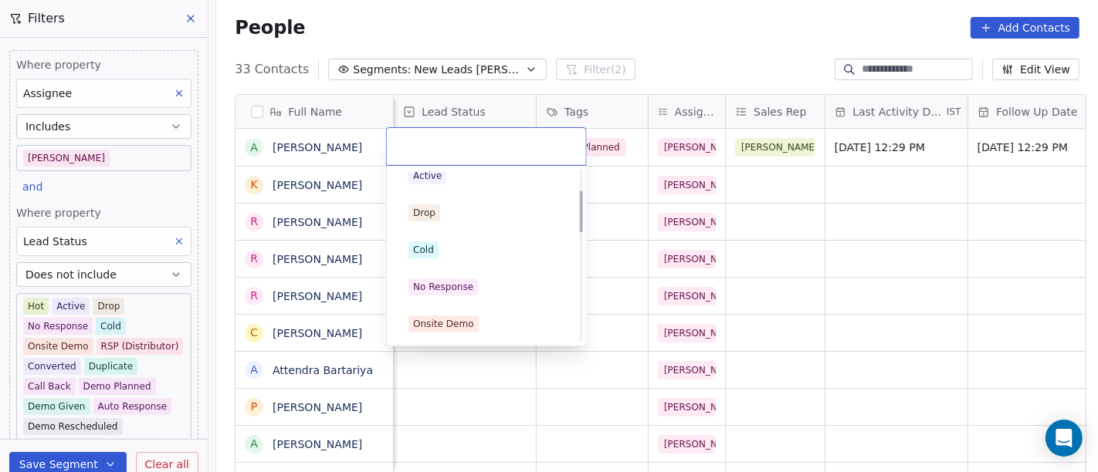
scroll to position [0, 0]
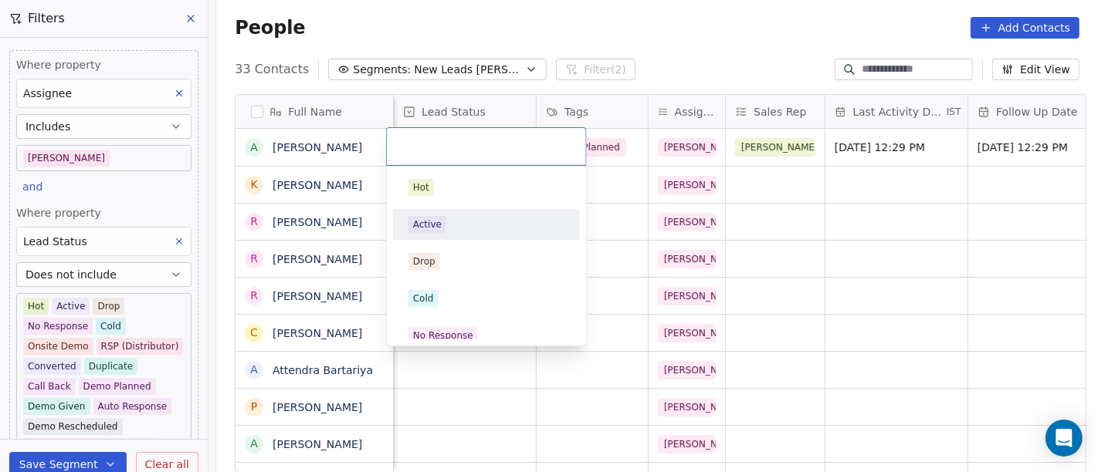
click at [828, 224] on html "On2Cook India Pvt. Ltd. Contacts People Marketing Workflows Campaigns Metrics &…" at bounding box center [549, 236] width 1098 height 472
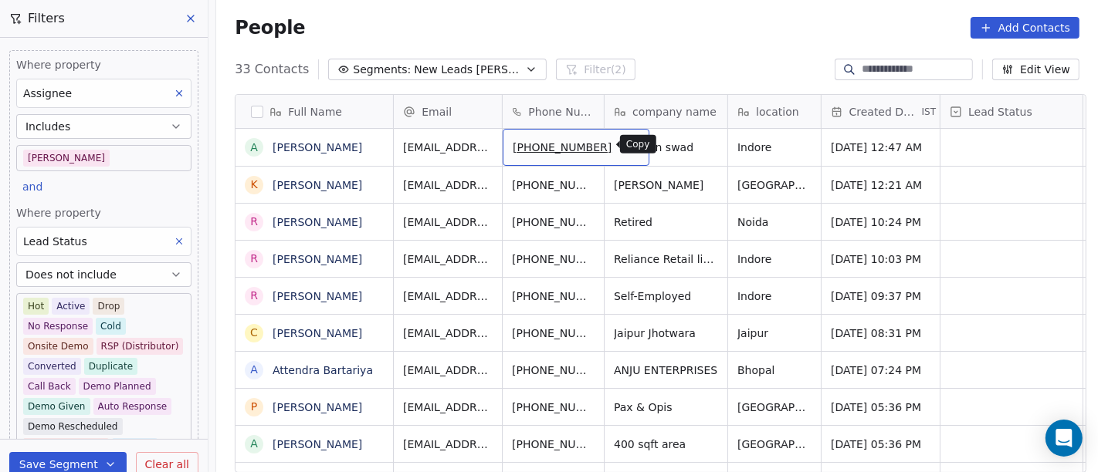
click at [624, 145] on icon "grid" at bounding box center [630, 145] width 12 height 12
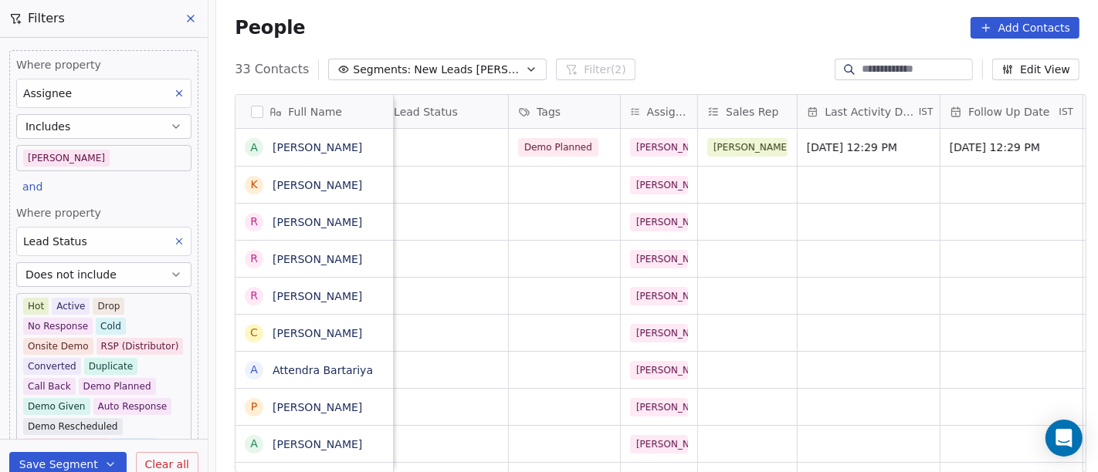
scroll to position [2, 236]
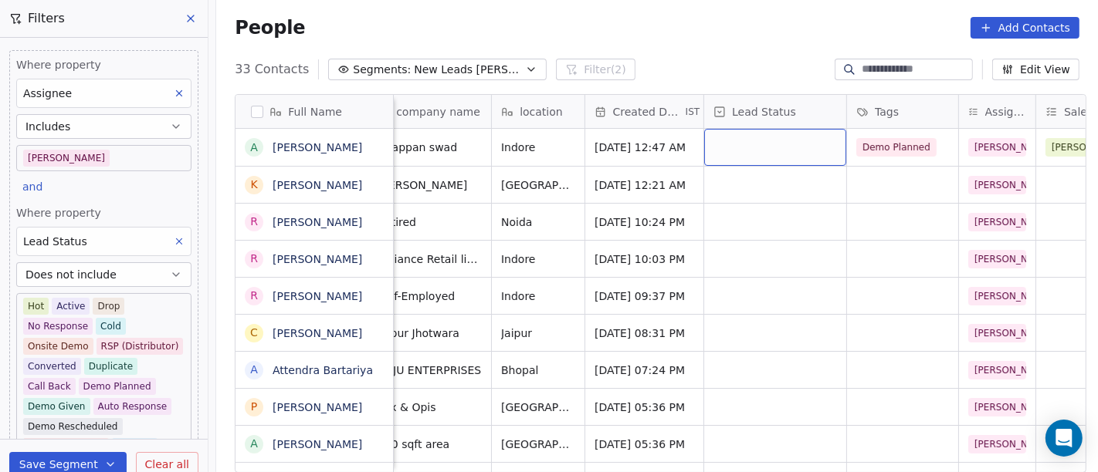
click at [784, 140] on div "grid" at bounding box center [775, 147] width 142 height 37
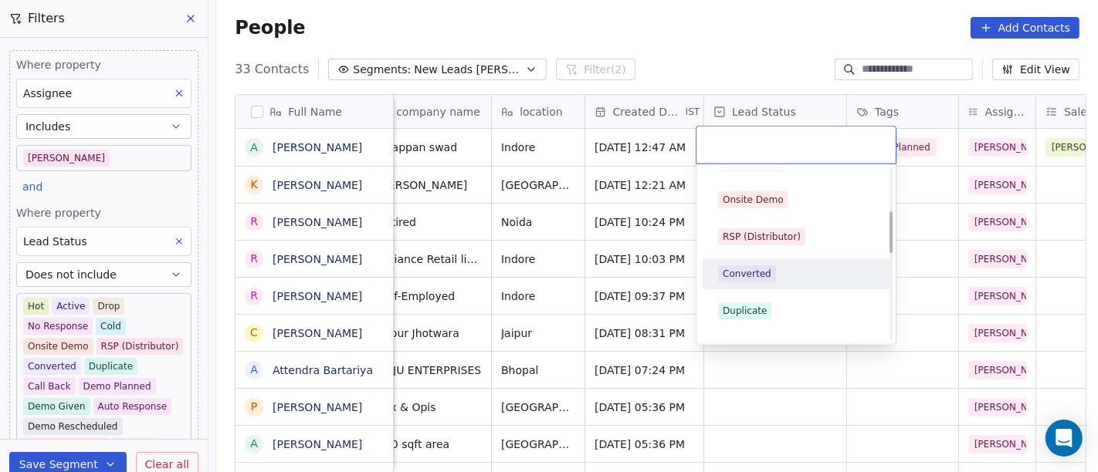
scroll to position [257, 0]
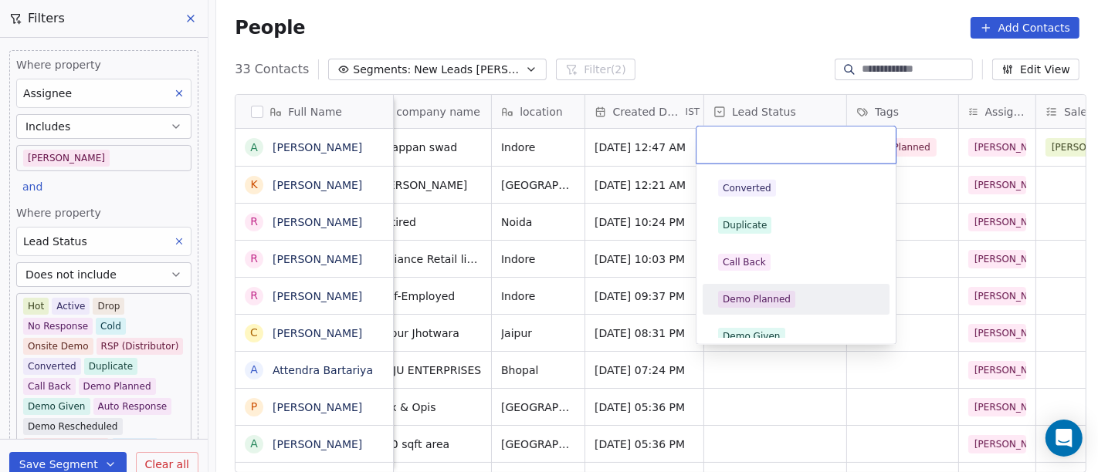
click at [776, 301] on div "Demo Planned" at bounding box center [756, 300] width 68 height 14
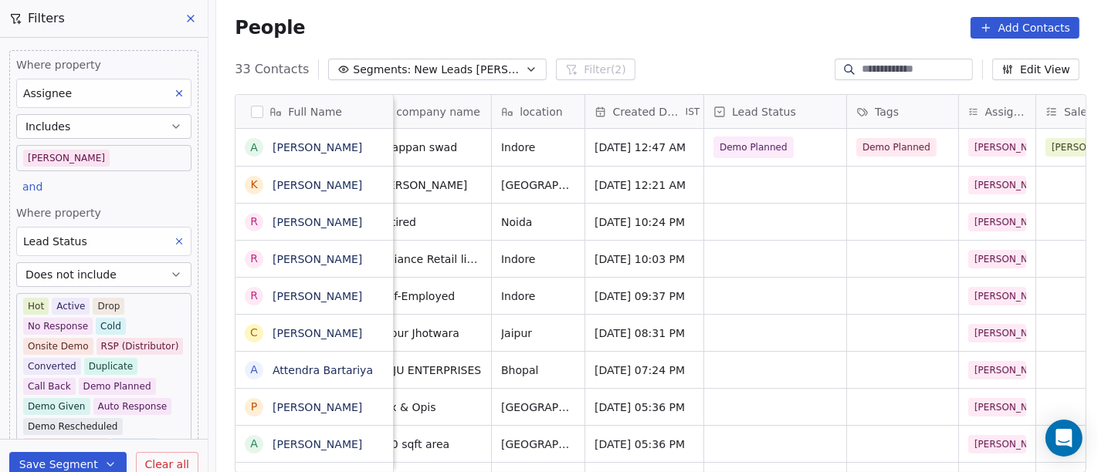
click at [698, 44] on div "People Add Contacts" at bounding box center [656, 27] width 881 height 59
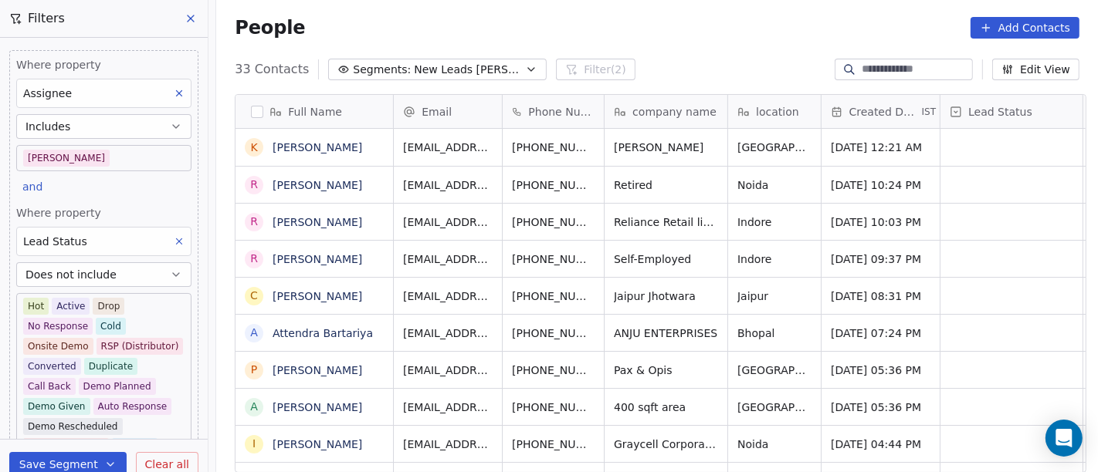
scroll to position [0, 0]
click at [628, 143] on icon "grid" at bounding box center [631, 146] width 7 height 7
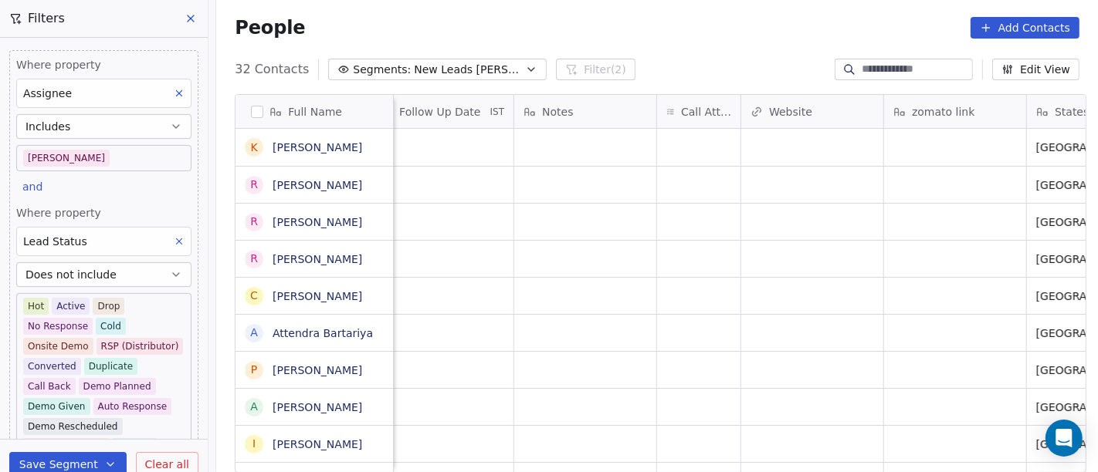
scroll to position [0, 1078]
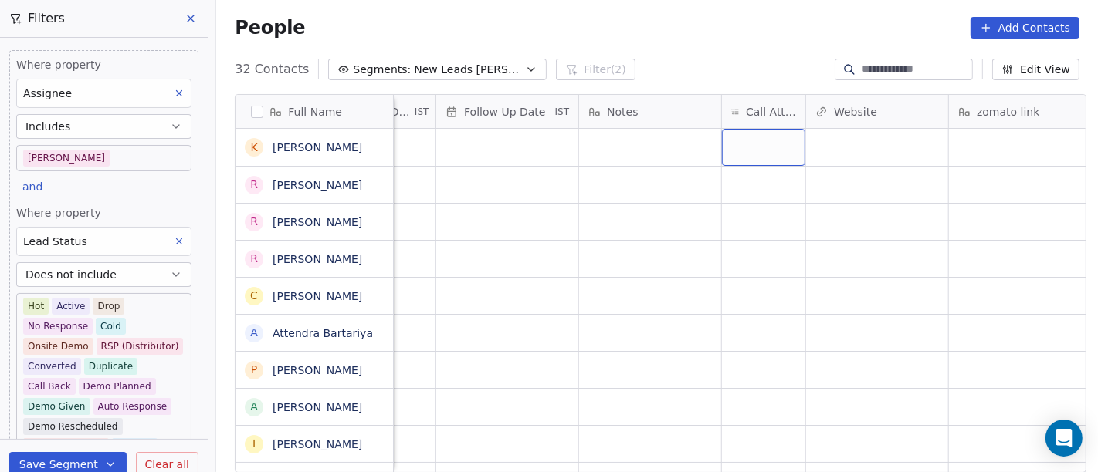
click at [752, 145] on div "grid" at bounding box center [763, 147] width 83 height 37
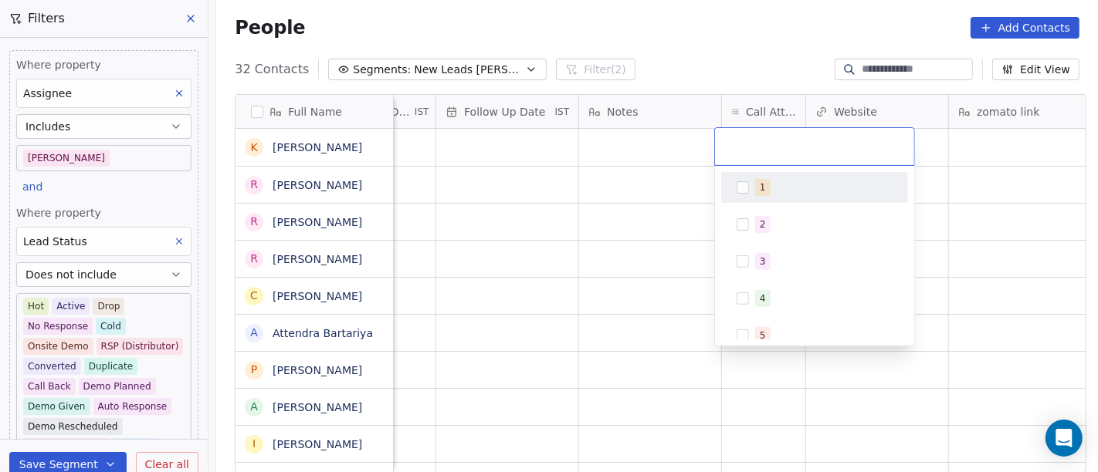
click at [760, 183] on div "1" at bounding box center [763, 188] width 6 height 14
click at [607, 203] on html "On2Cook India Pvt. Ltd. Contacts People Marketing Workflows Campaigns Metrics &…" at bounding box center [549, 236] width 1098 height 472
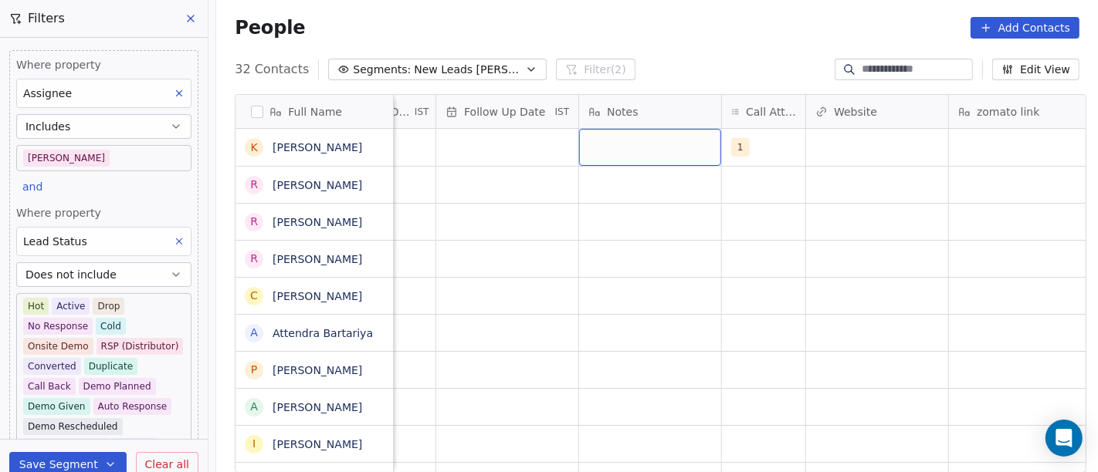
click at [625, 137] on div "grid" at bounding box center [650, 147] width 142 height 37
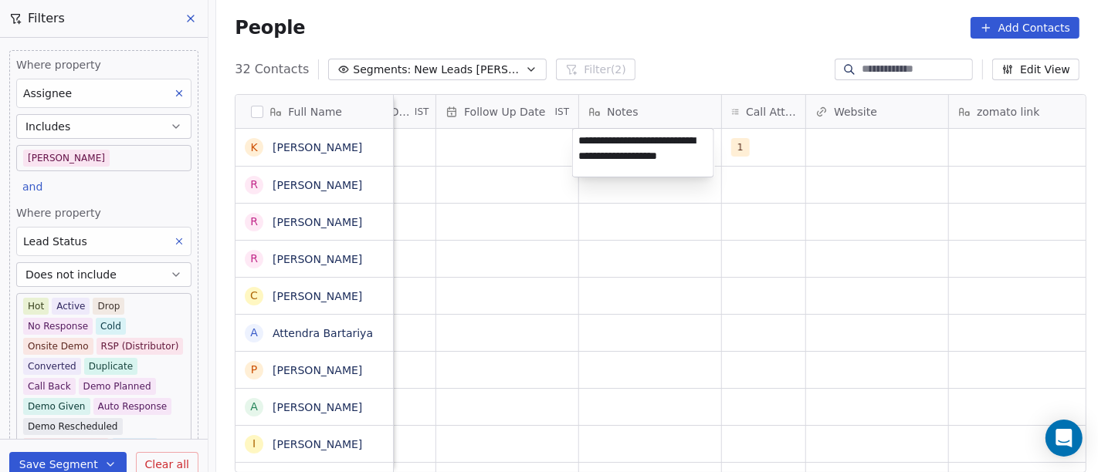
type textarea "**********"
click at [637, 199] on html "On2Cook India Pvt. Ltd. Contacts People Marketing Workflows Campaigns Metrics &…" at bounding box center [549, 236] width 1098 height 472
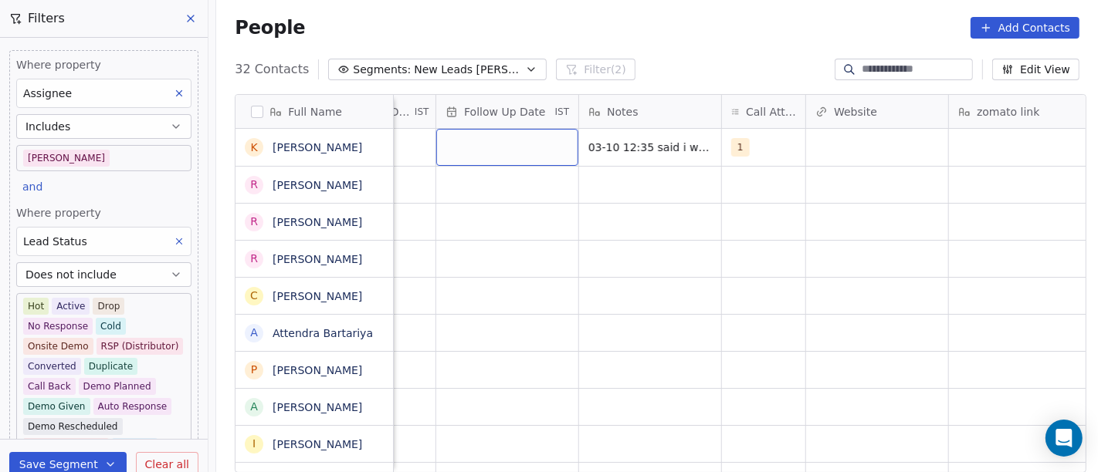
click at [489, 140] on div "grid" at bounding box center [507, 147] width 142 height 37
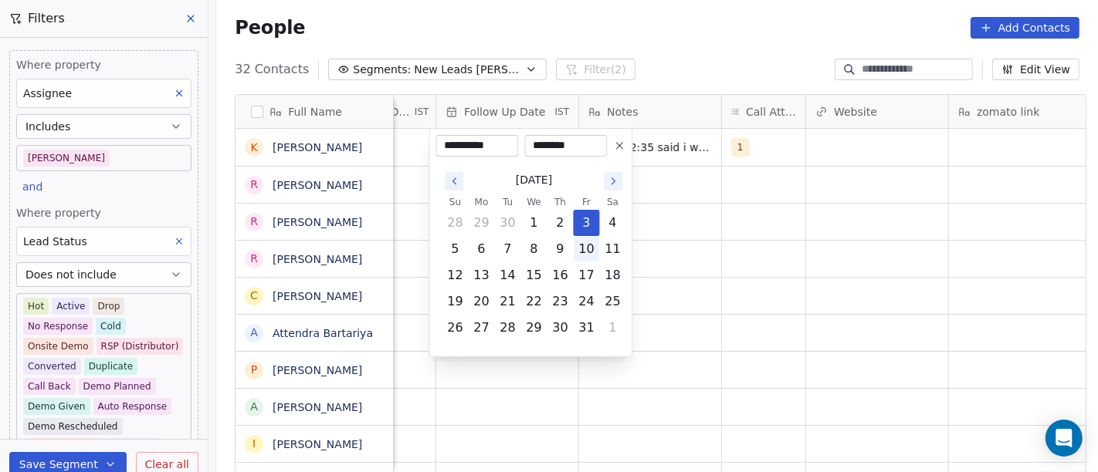
click at [584, 250] on button "10" at bounding box center [586, 249] width 25 height 25
type input "**********"
click at [665, 249] on html "On2Cook India Pvt. Ltd. Contacts People Marketing Workflows Campaigns Metrics &…" at bounding box center [549, 236] width 1098 height 472
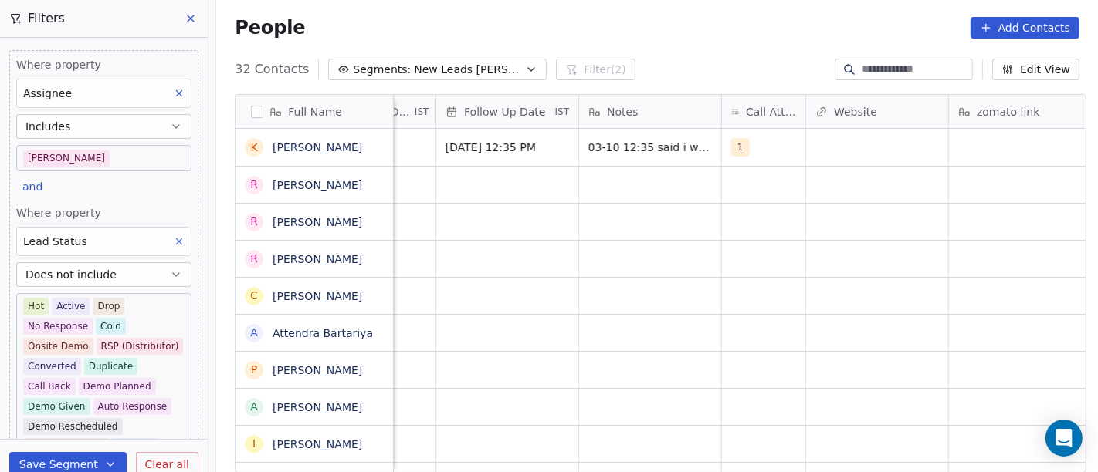
scroll to position [0, 705]
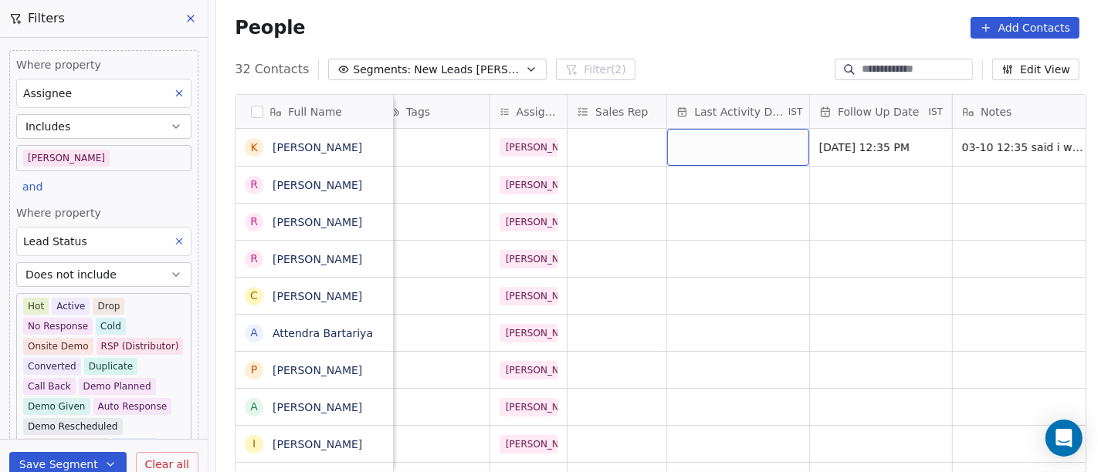
click at [705, 142] on div "grid" at bounding box center [738, 147] width 142 height 37
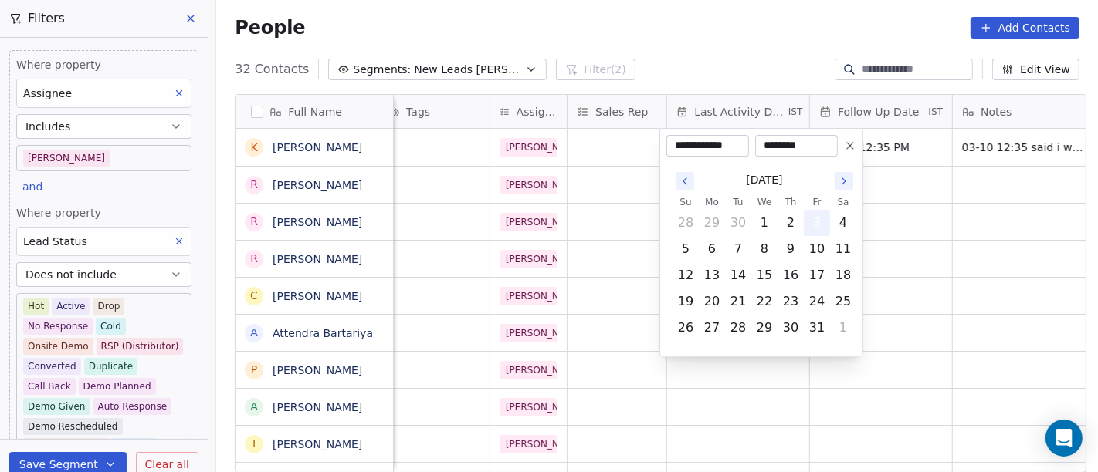
click at [818, 217] on button "3" at bounding box center [816, 223] width 25 height 25
click at [949, 219] on html "On2Cook India Pvt. Ltd. Contacts People Marketing Workflows Campaigns Metrics &…" at bounding box center [549, 236] width 1098 height 472
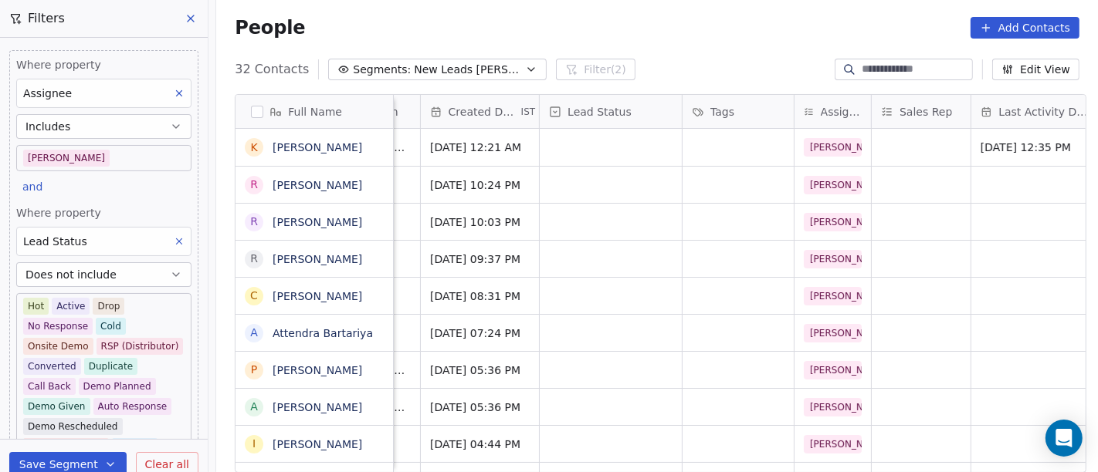
scroll to position [0, 401]
click at [657, 140] on div "grid" at bounding box center [610, 147] width 142 height 37
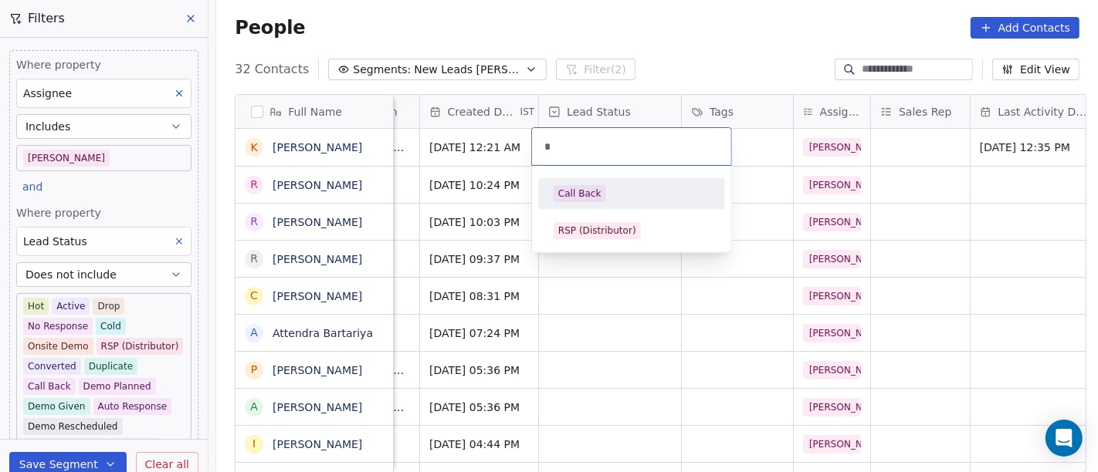
type input "*"
click at [593, 185] on span "Call Back" at bounding box center [579, 193] width 52 height 17
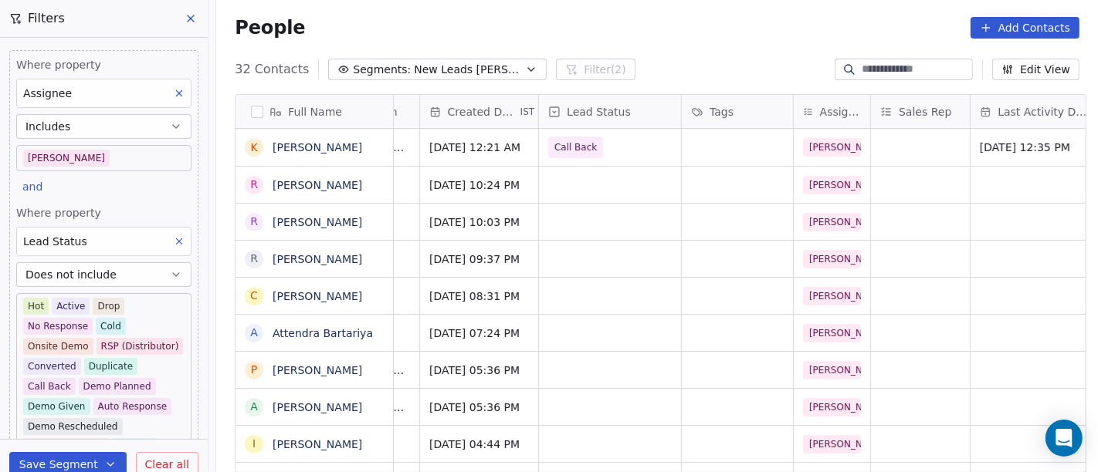
scroll to position [0, 0]
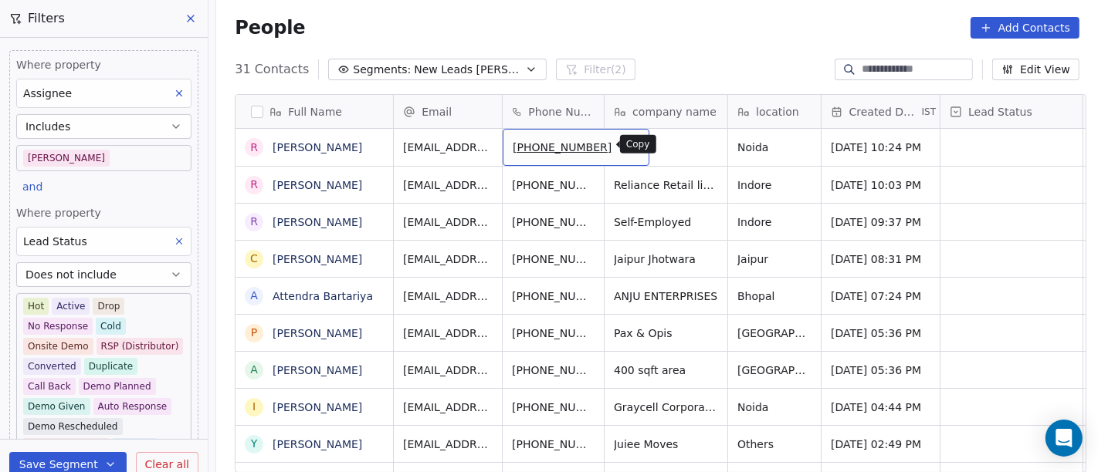
click at [624, 140] on icon "grid" at bounding box center [630, 145] width 12 height 12
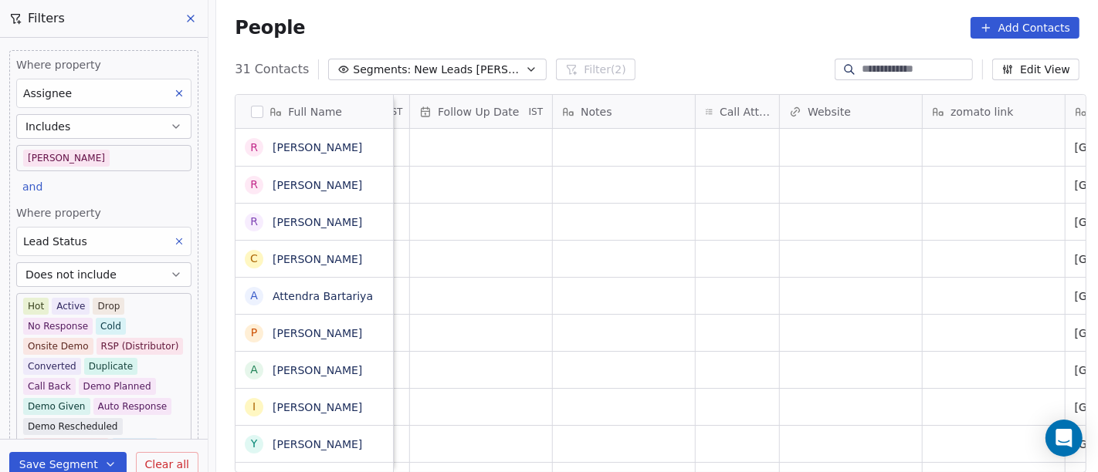
scroll to position [0, 1105]
click at [739, 162] on div "grid" at bounding box center [736, 147] width 83 height 37
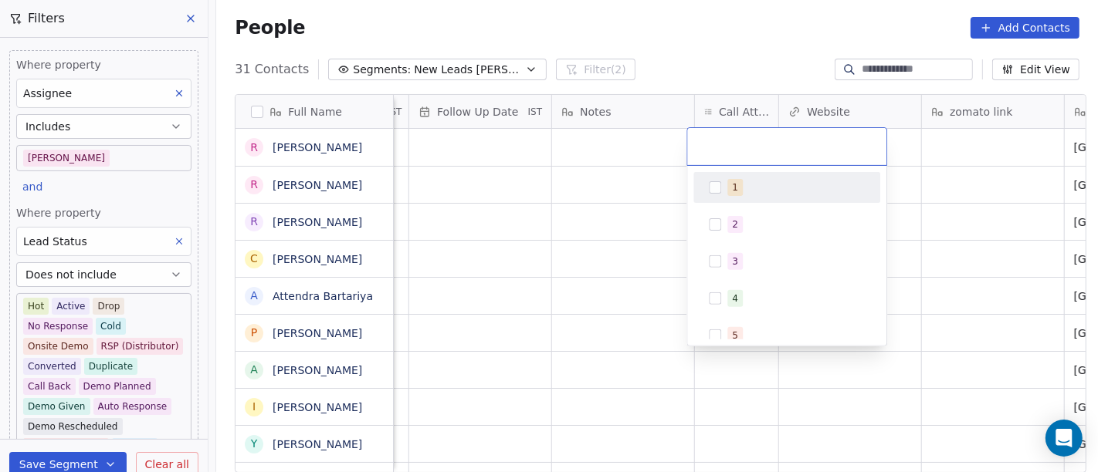
click at [732, 191] on div "1" at bounding box center [735, 188] width 6 height 14
click at [516, 278] on html "On2Cook India Pvt. Ltd. Contacts People Marketing Workflows Campaigns Metrics &…" at bounding box center [549, 236] width 1098 height 472
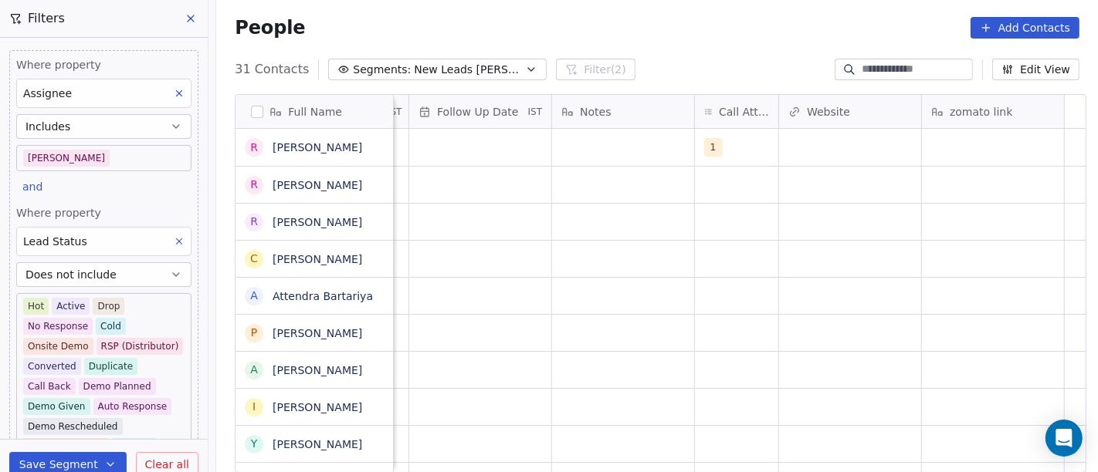
scroll to position [0, 0]
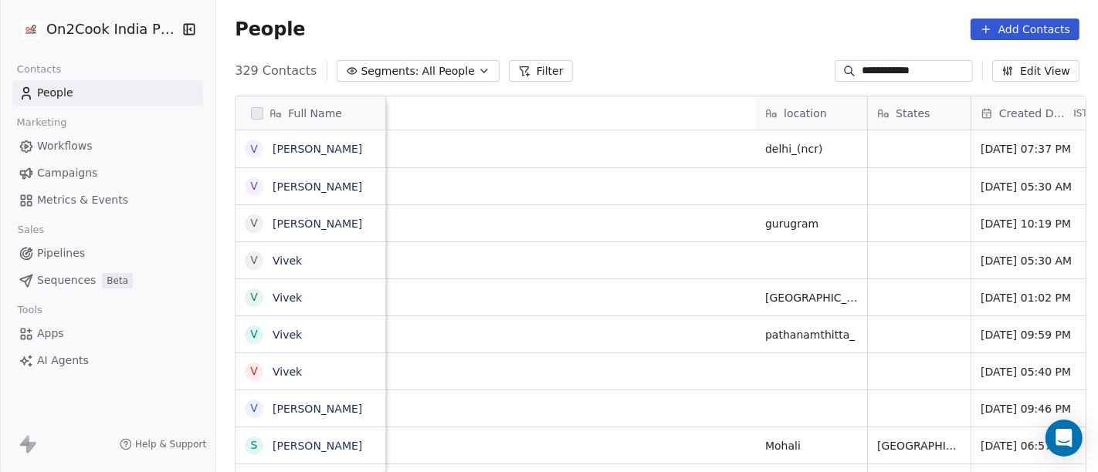
scroll to position [403, 875]
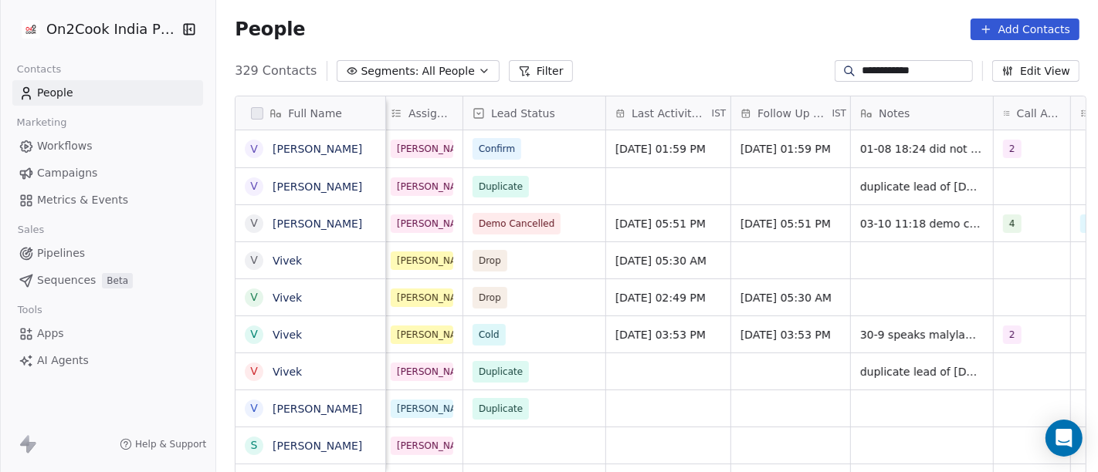
click at [892, 74] on input "**********" at bounding box center [915, 70] width 108 height 15
paste input "*"
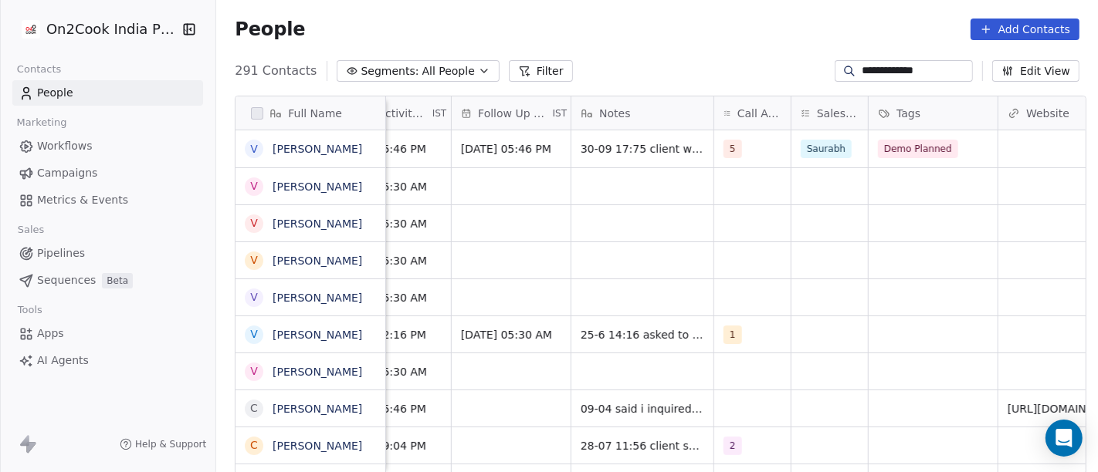
scroll to position [0, 991]
type input "**********"
click at [323, 149] on link "[PERSON_NAME]" at bounding box center [317, 149] width 90 height 12
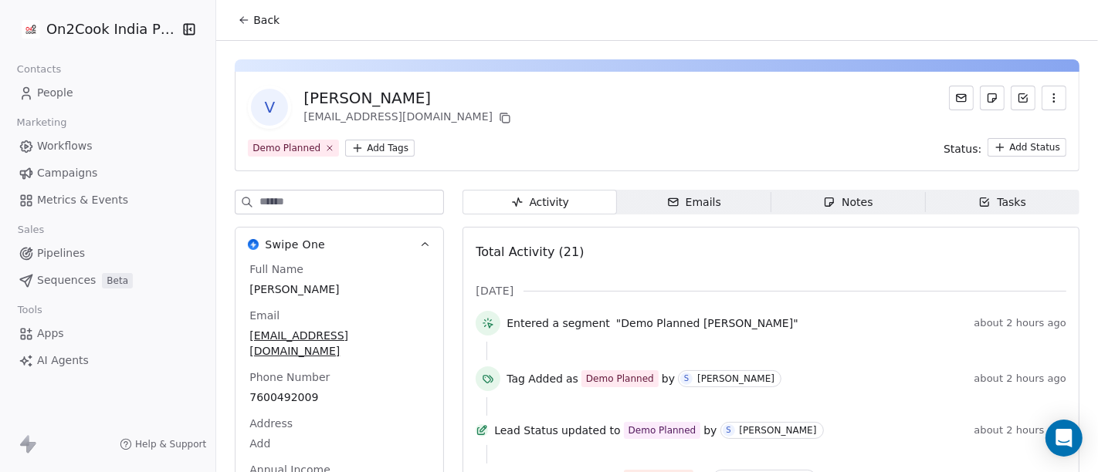
click at [255, 15] on span "Back" at bounding box center [266, 19] width 26 height 15
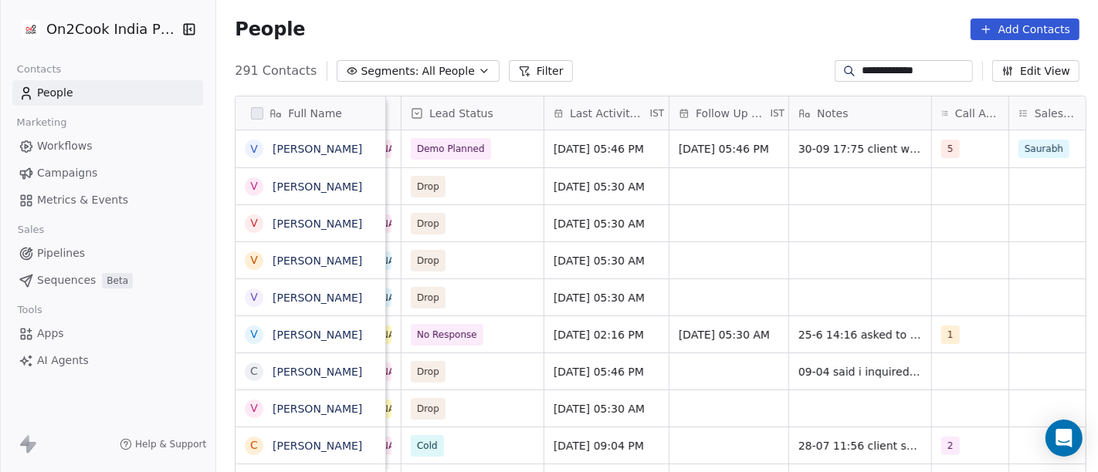
scroll to position [0, 523]
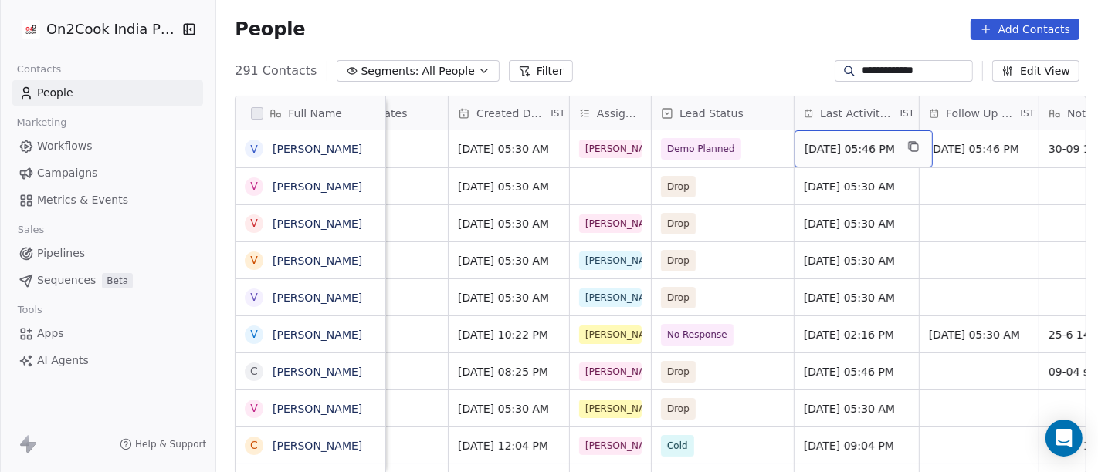
click at [875, 153] on span "Sep 30, 2025 05:46 PM" at bounding box center [849, 148] width 90 height 15
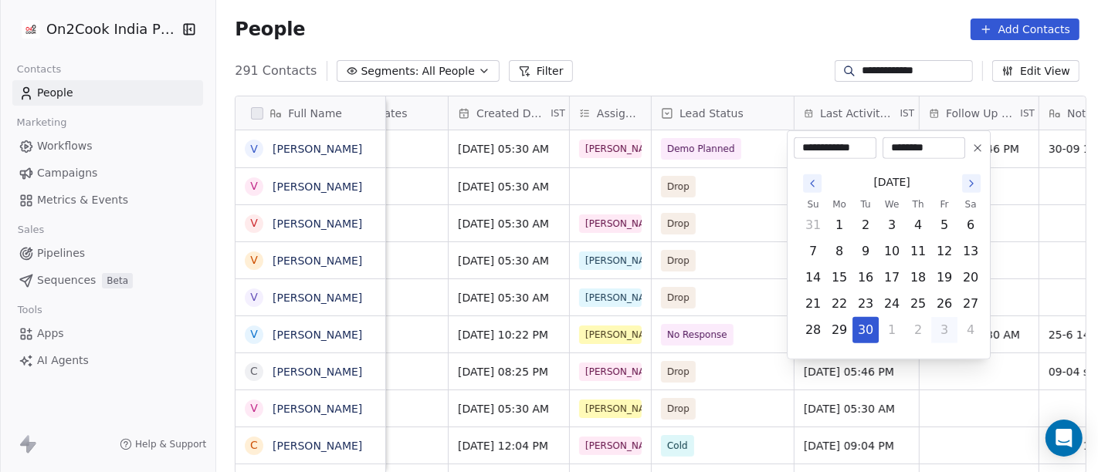
click at [947, 323] on button "3" at bounding box center [944, 330] width 25 height 25
type input "**********"
click at [772, 22] on html "**********" at bounding box center [549, 236] width 1098 height 472
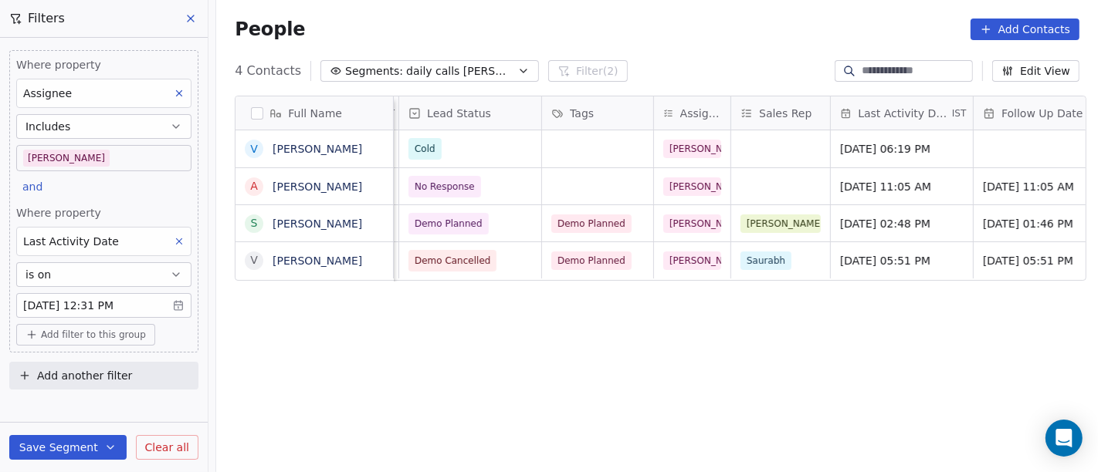
scroll to position [0, 600]
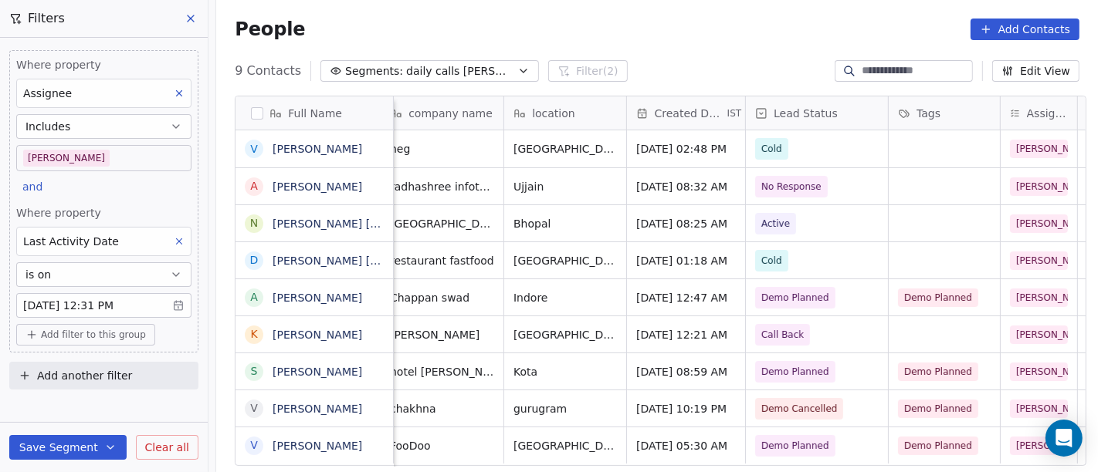
scroll to position [0, 253]
click at [686, 25] on div "People Add Contacts" at bounding box center [657, 30] width 844 height 22
